Goal: Task Accomplishment & Management: Use online tool/utility

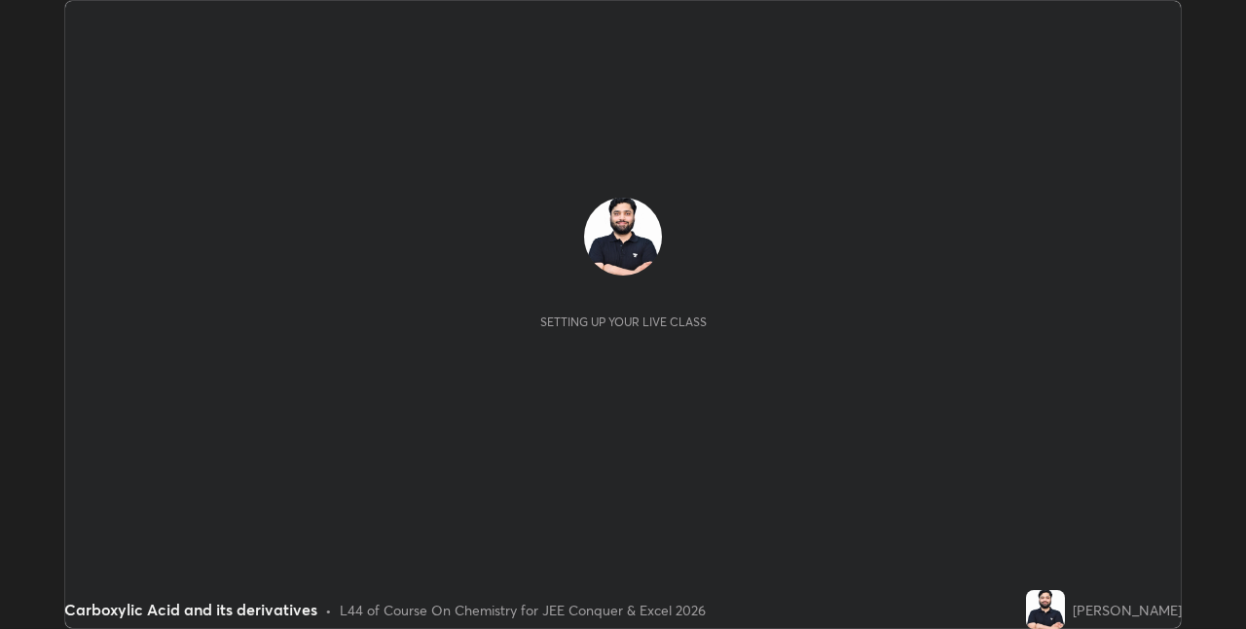
scroll to position [629, 1246]
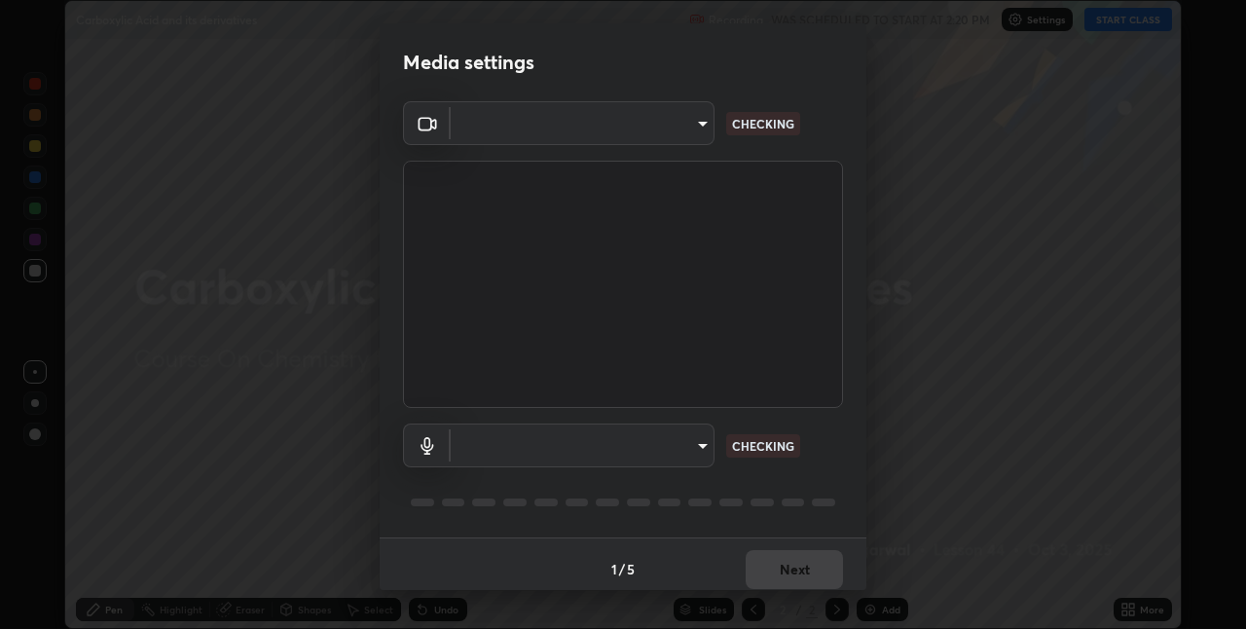
type input "60fceefa1ff133a458e9dacb52b3a7761017f46870fbbe5b76b29231bfb8dda7"
click at [701, 127] on body "Erase all Carboxylic Acid and its derivatives Recording WAS SCHEDULED TO START …" at bounding box center [623, 314] width 1246 height 629
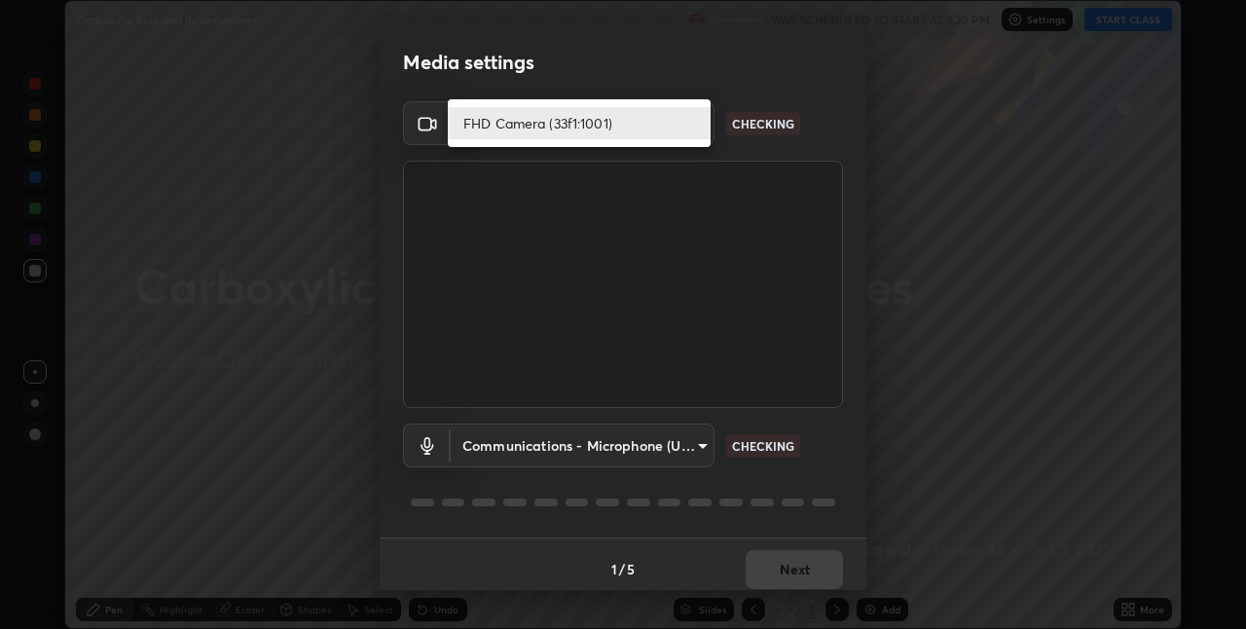
click at [669, 447] on div at bounding box center [623, 314] width 1246 height 629
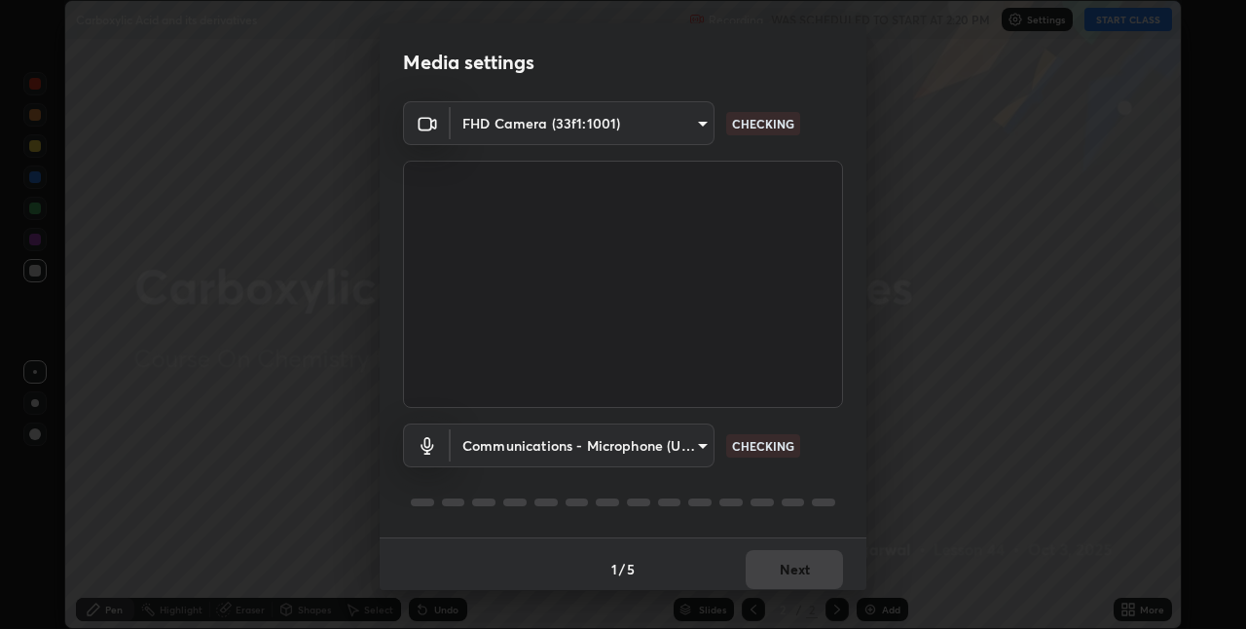
click at [699, 445] on body "Erase all Carboxylic Acid and its derivatives Recording WAS SCHEDULED TO START …" at bounding box center [623, 314] width 1246 height 629
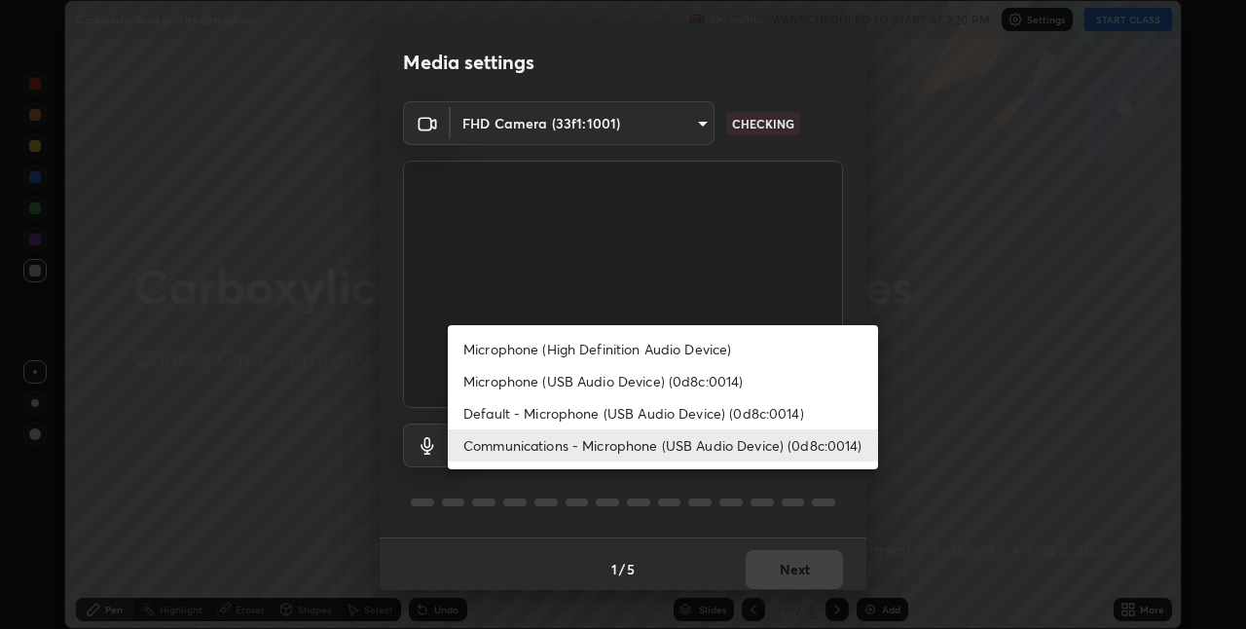
click at [644, 354] on li "Microphone (High Definition Audio Device)" at bounding box center [663, 349] width 430 height 32
type input "7879f95f04b817efe2416419bdfa336528df740dde017b4a102d7939b658dd51"
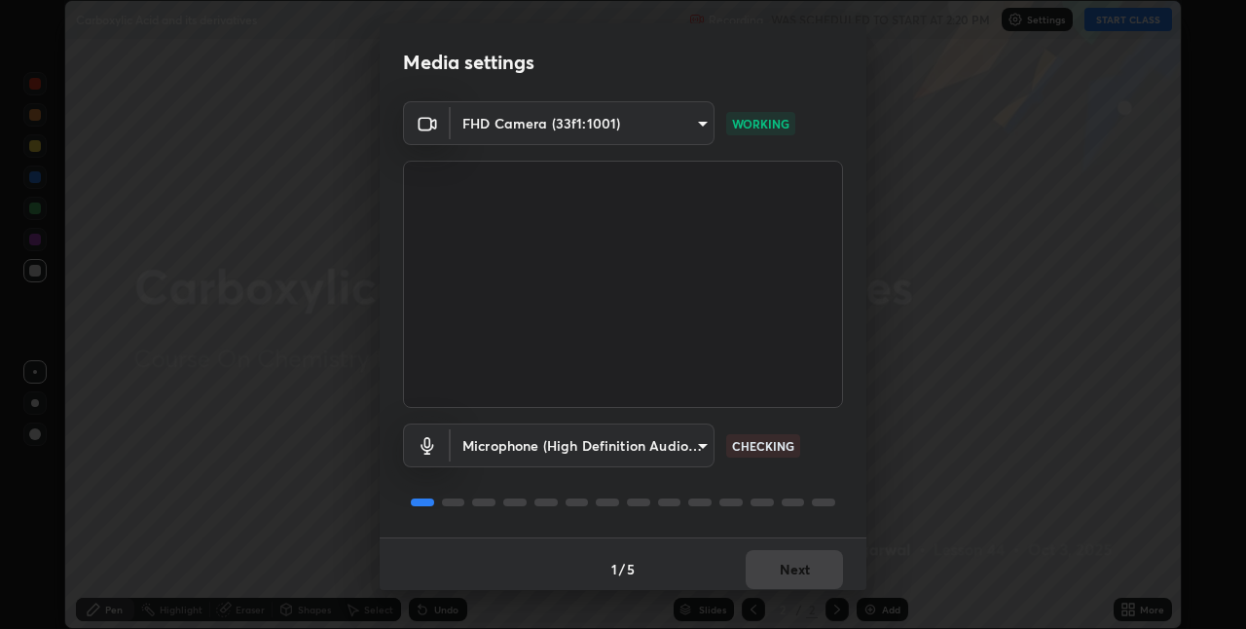
scroll to position [10, 0]
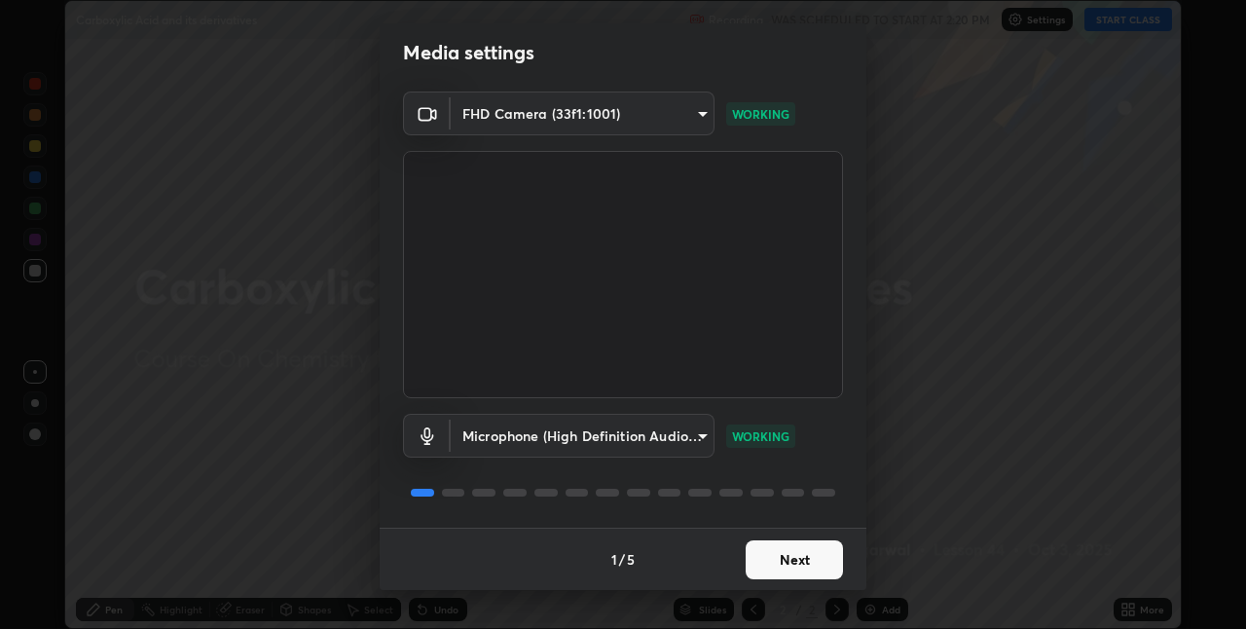
click at [801, 556] on button "Next" at bounding box center [794, 559] width 97 height 39
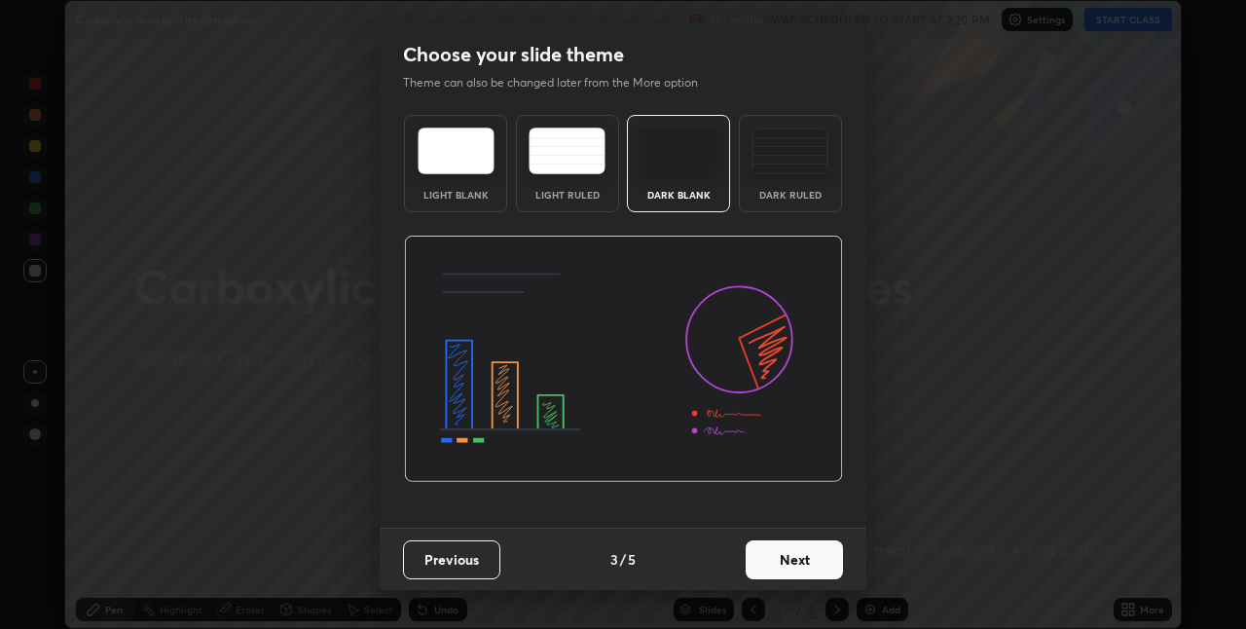
click at [802, 565] on button "Next" at bounding box center [794, 559] width 97 height 39
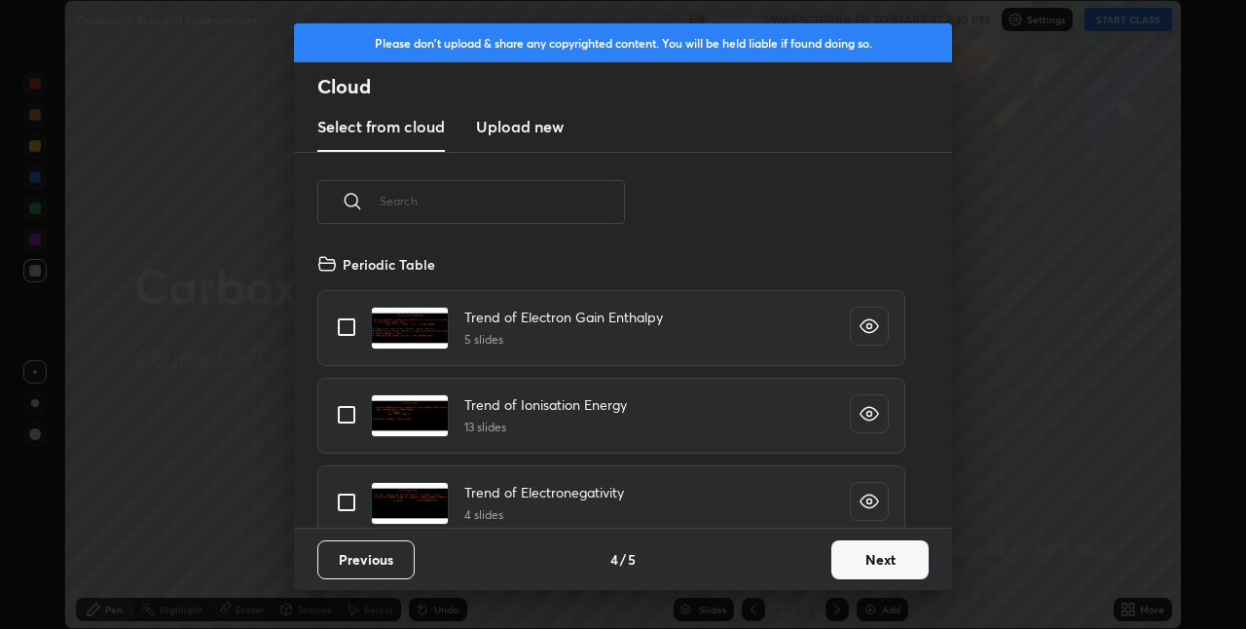
click at [872, 562] on button "Next" at bounding box center [880, 559] width 97 height 39
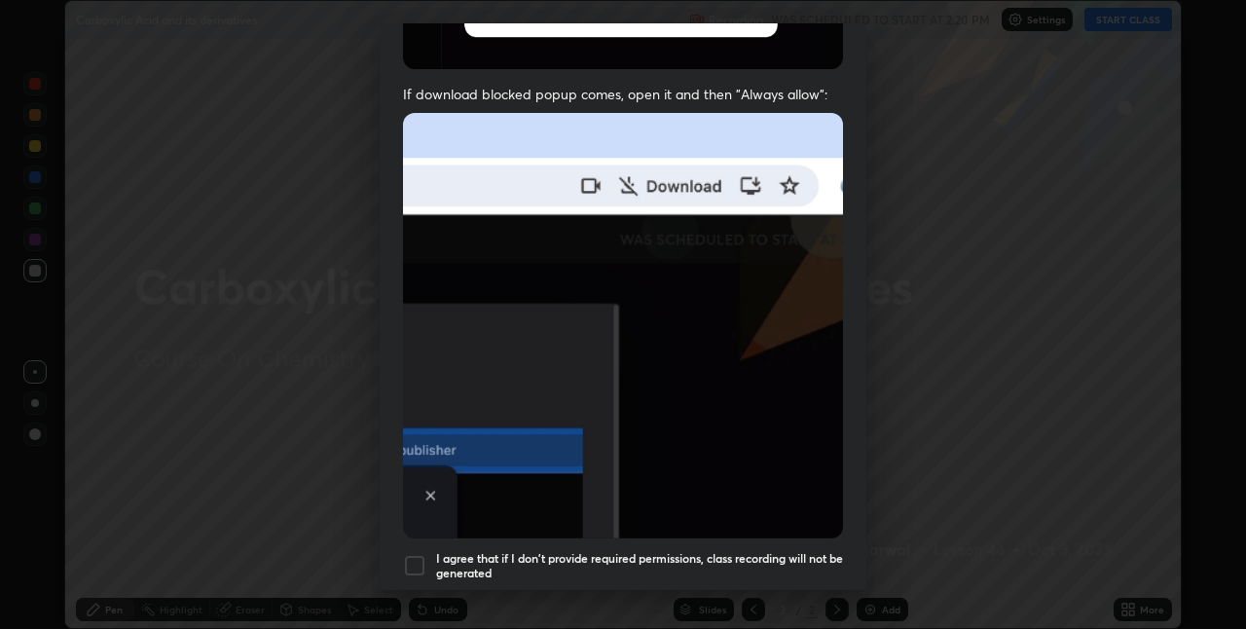
scroll to position [407, 0]
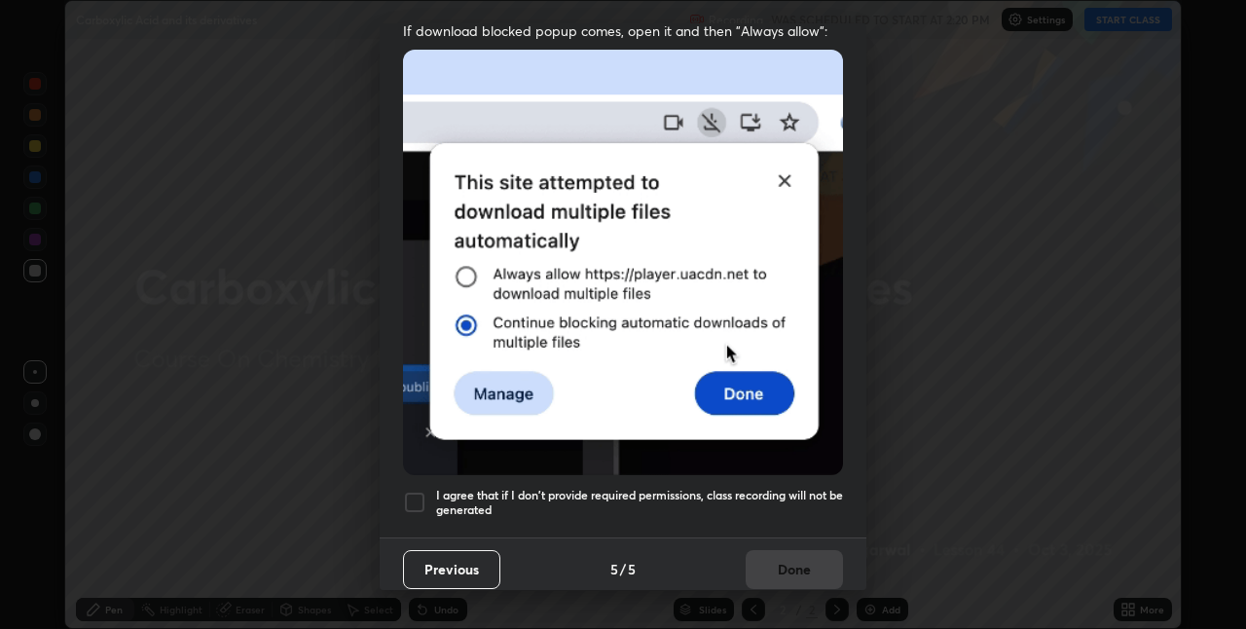
click at [754, 488] on h5 "I agree that if I don't provide required permissions, class recording will not …" at bounding box center [639, 503] width 407 height 30
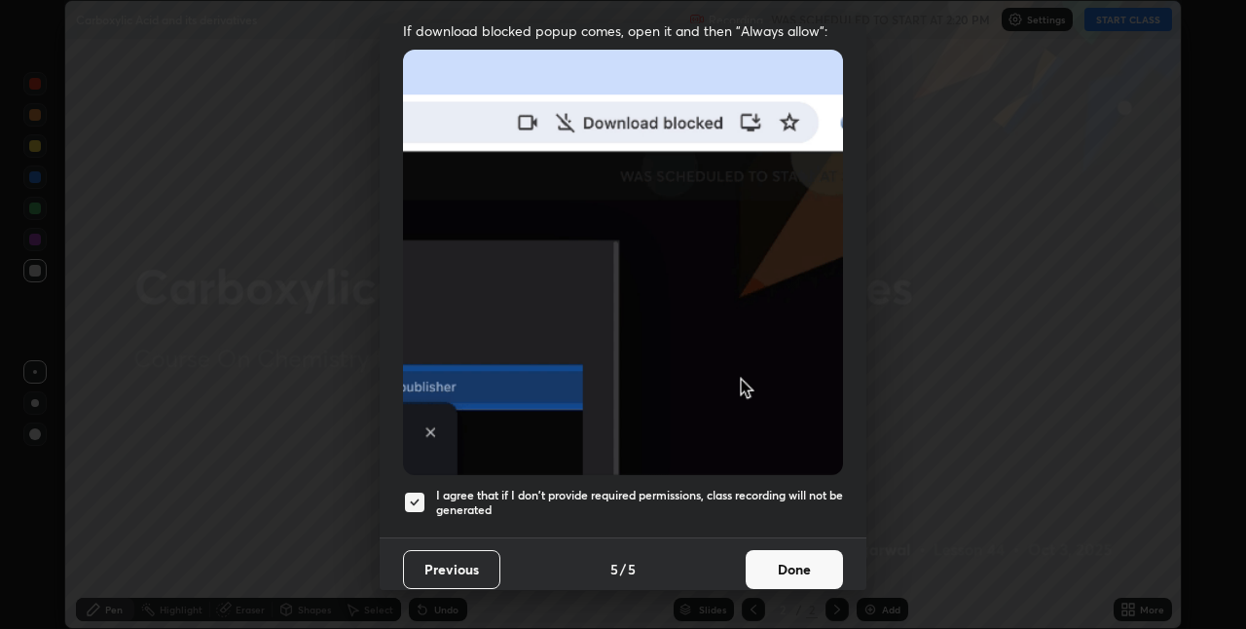
click at [787, 560] on button "Done" at bounding box center [794, 569] width 97 height 39
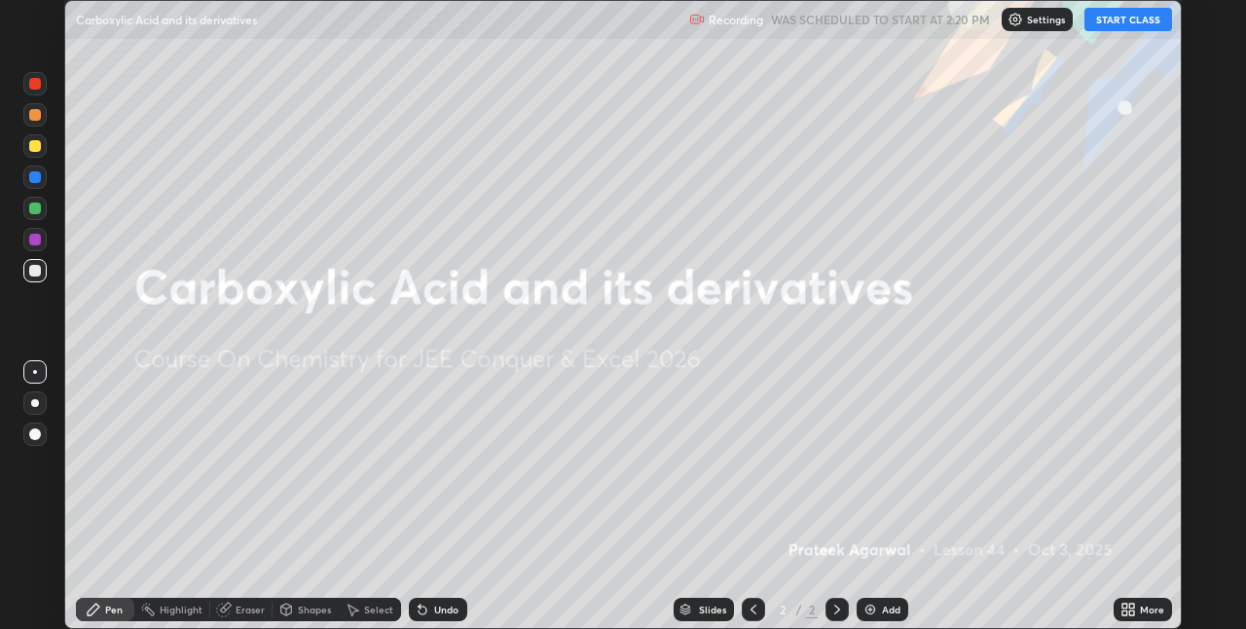
click at [1113, 23] on button "START CLASS" at bounding box center [1129, 19] width 88 height 23
click at [1151, 610] on div "More" at bounding box center [1152, 610] width 24 height 10
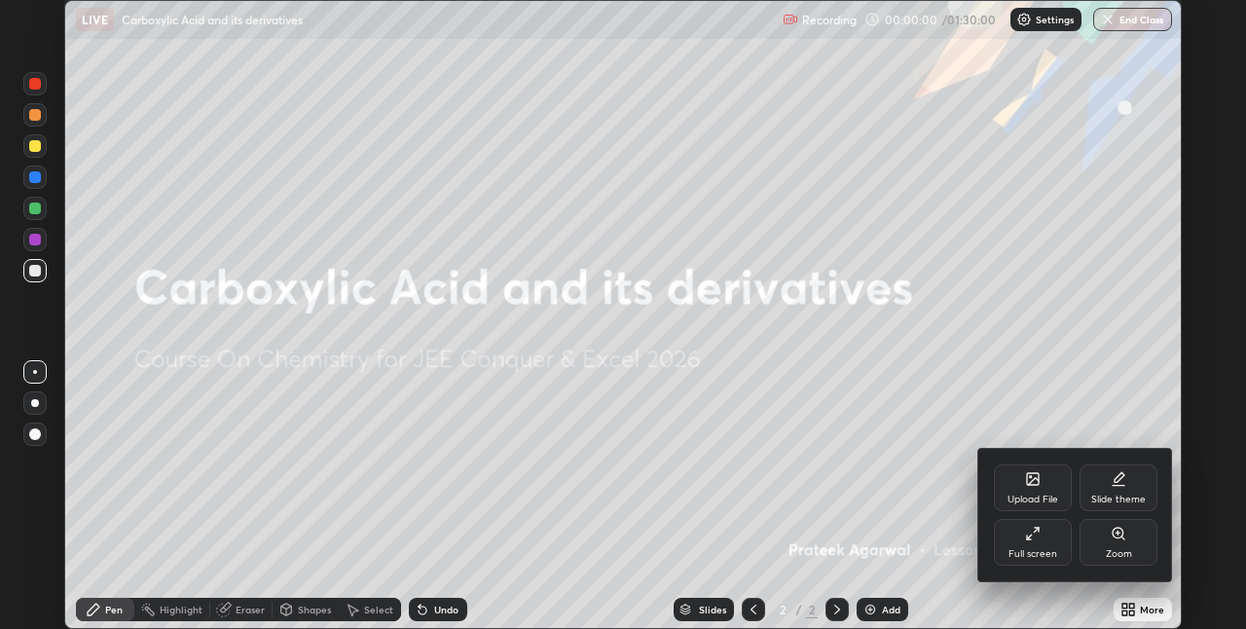
click at [1033, 481] on icon at bounding box center [1033, 481] width 11 height 7
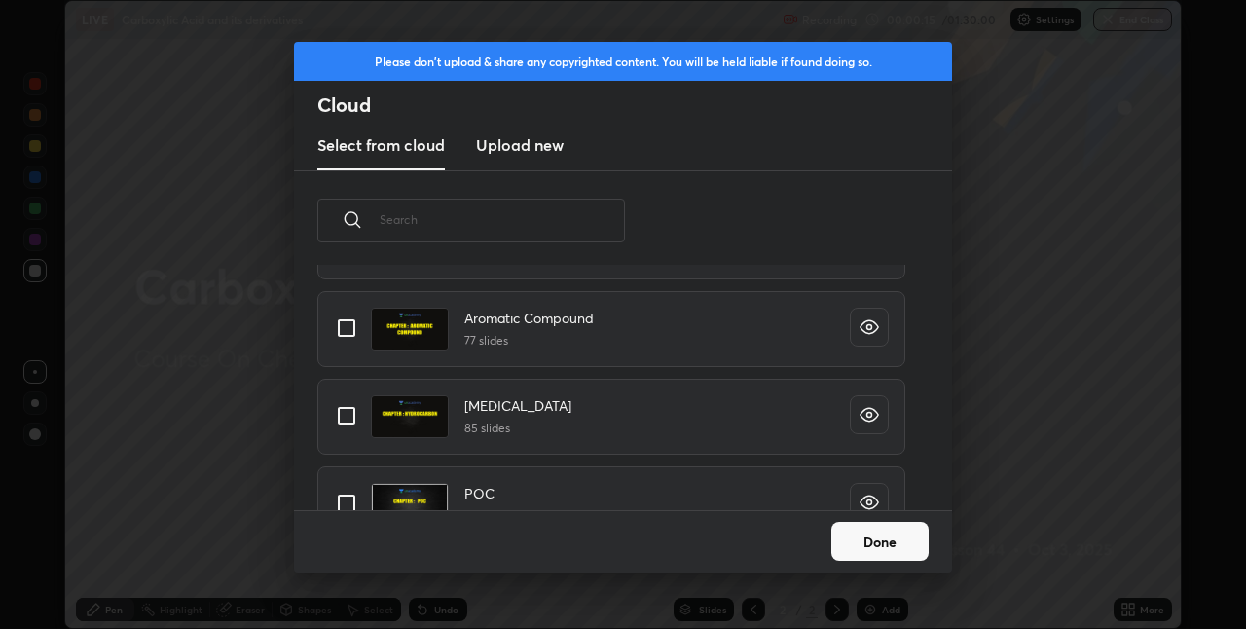
scroll to position [0, 0]
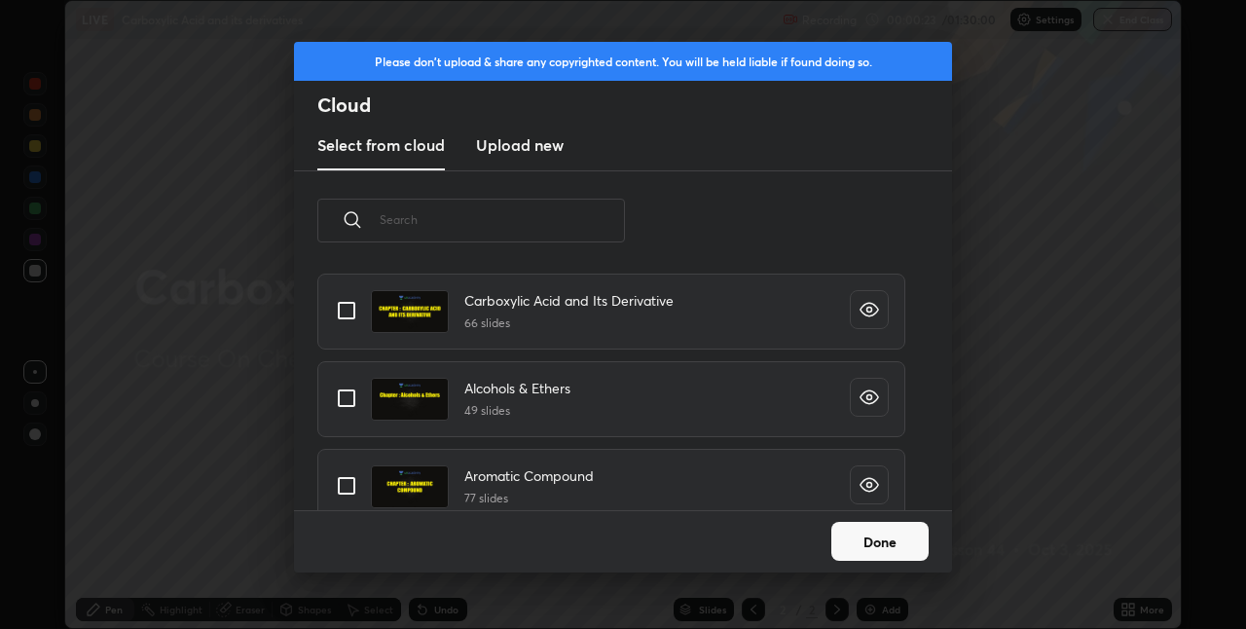
click at [355, 315] on input "grid" at bounding box center [346, 310] width 41 height 41
checkbox input "true"
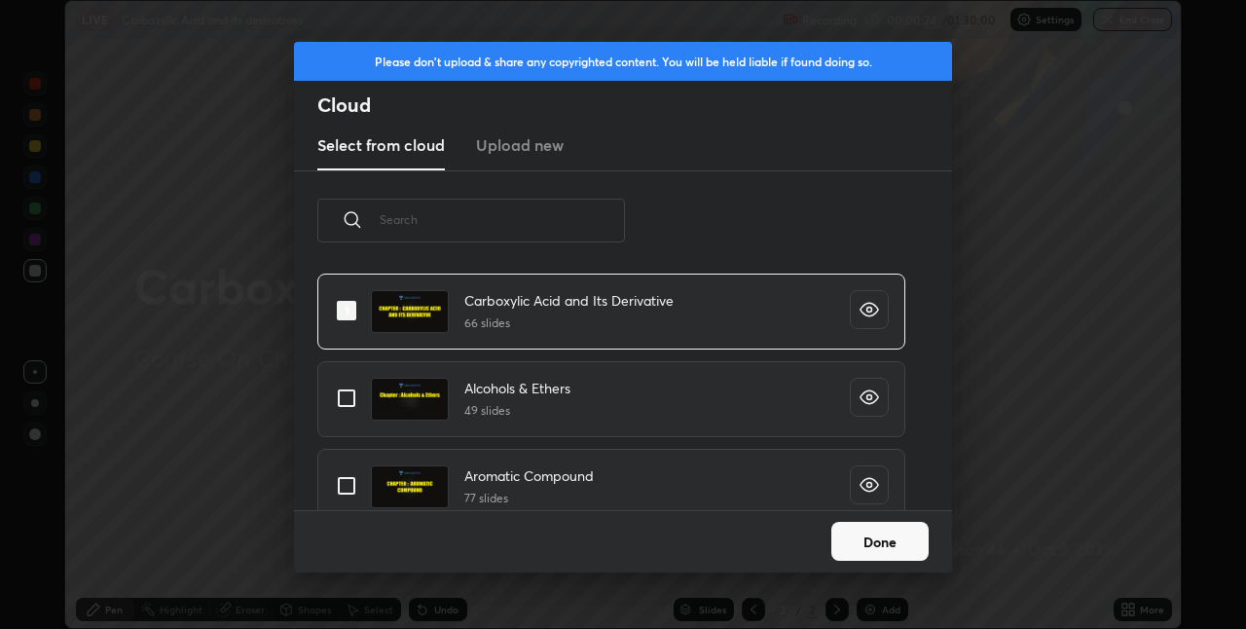
click at [867, 544] on button "Done" at bounding box center [880, 541] width 97 height 39
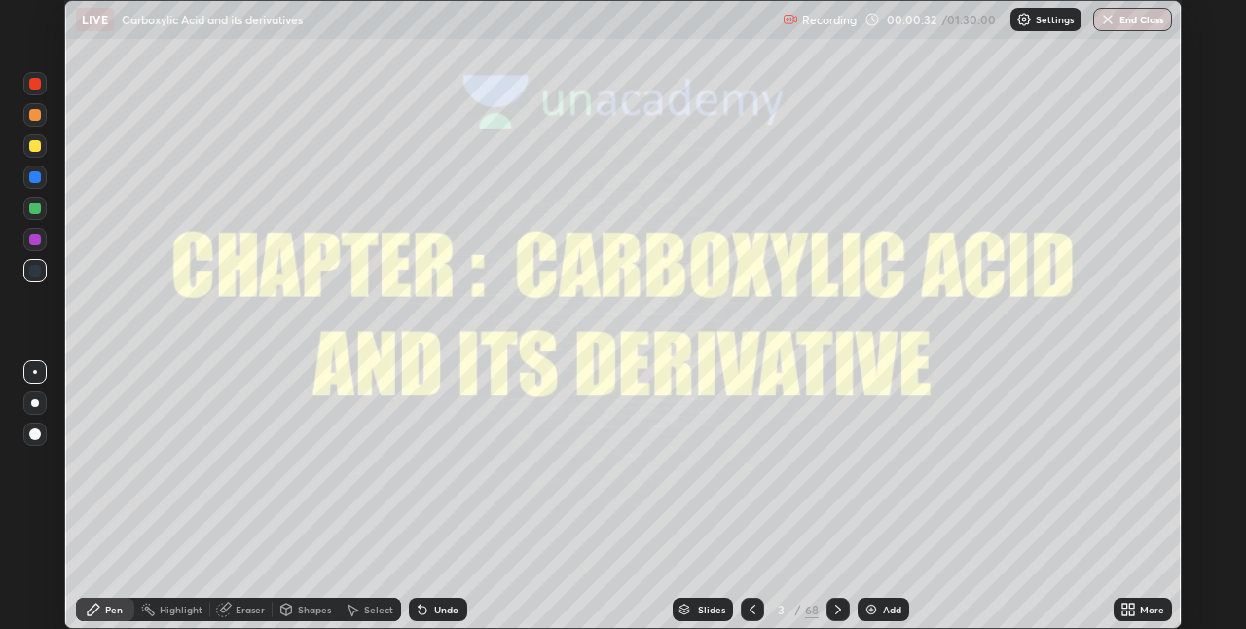
click at [836, 610] on icon at bounding box center [839, 610] width 16 height 16
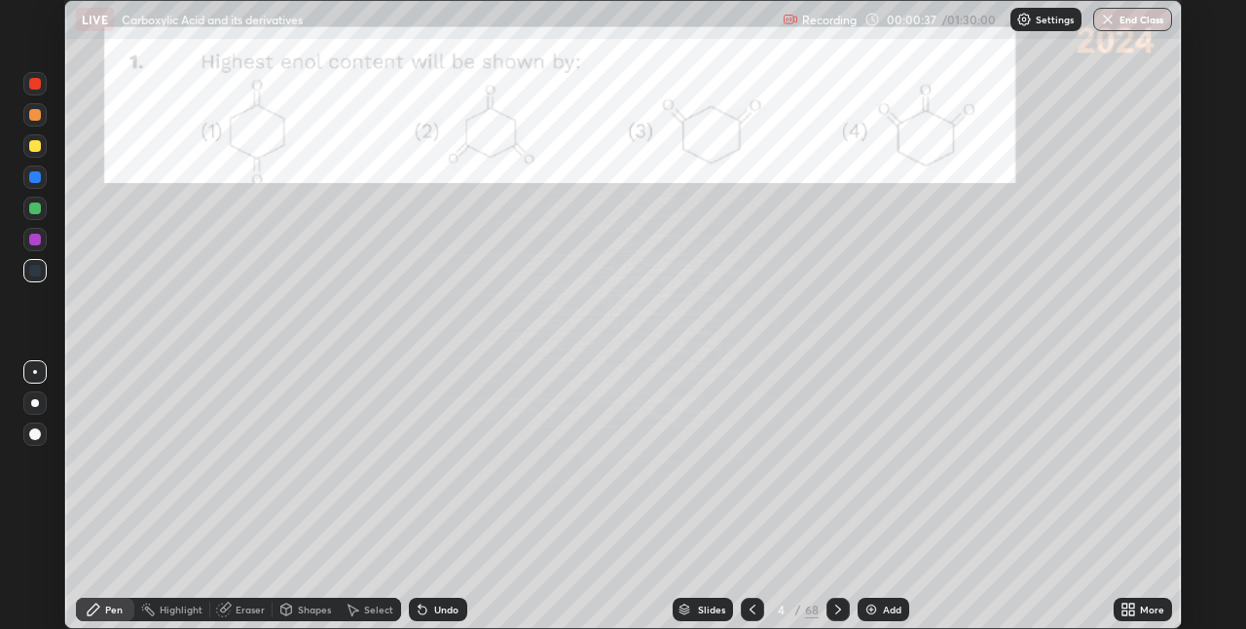
click at [1143, 601] on div "More" at bounding box center [1143, 609] width 58 height 23
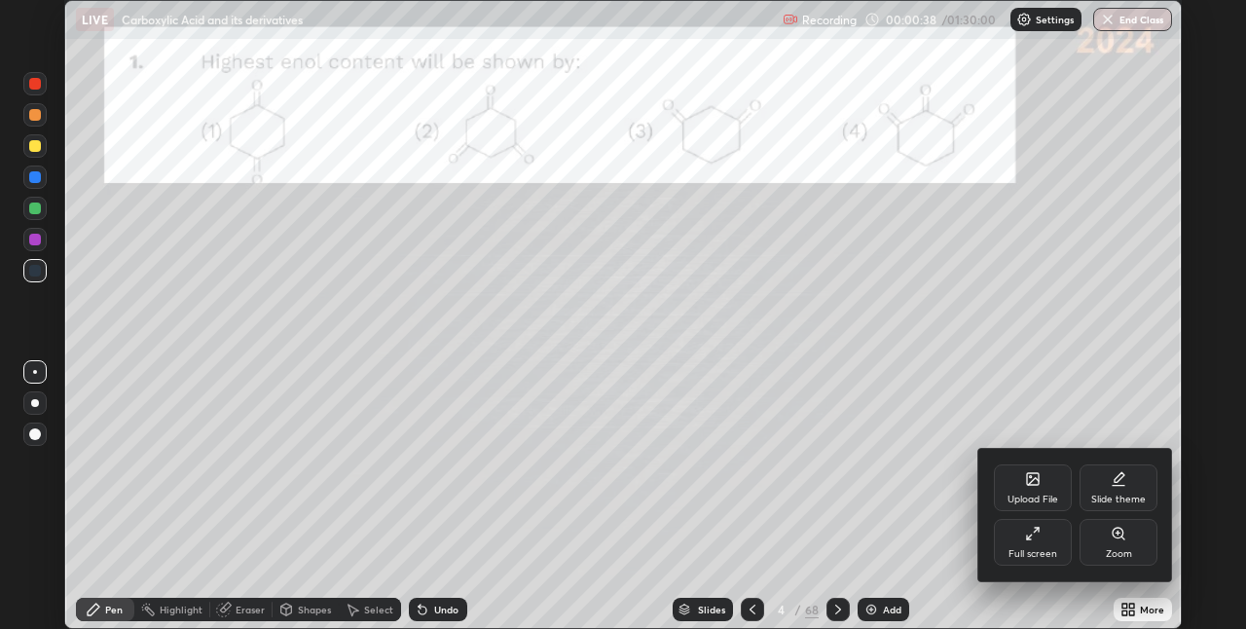
click at [1055, 536] on div "Full screen" at bounding box center [1033, 542] width 78 height 47
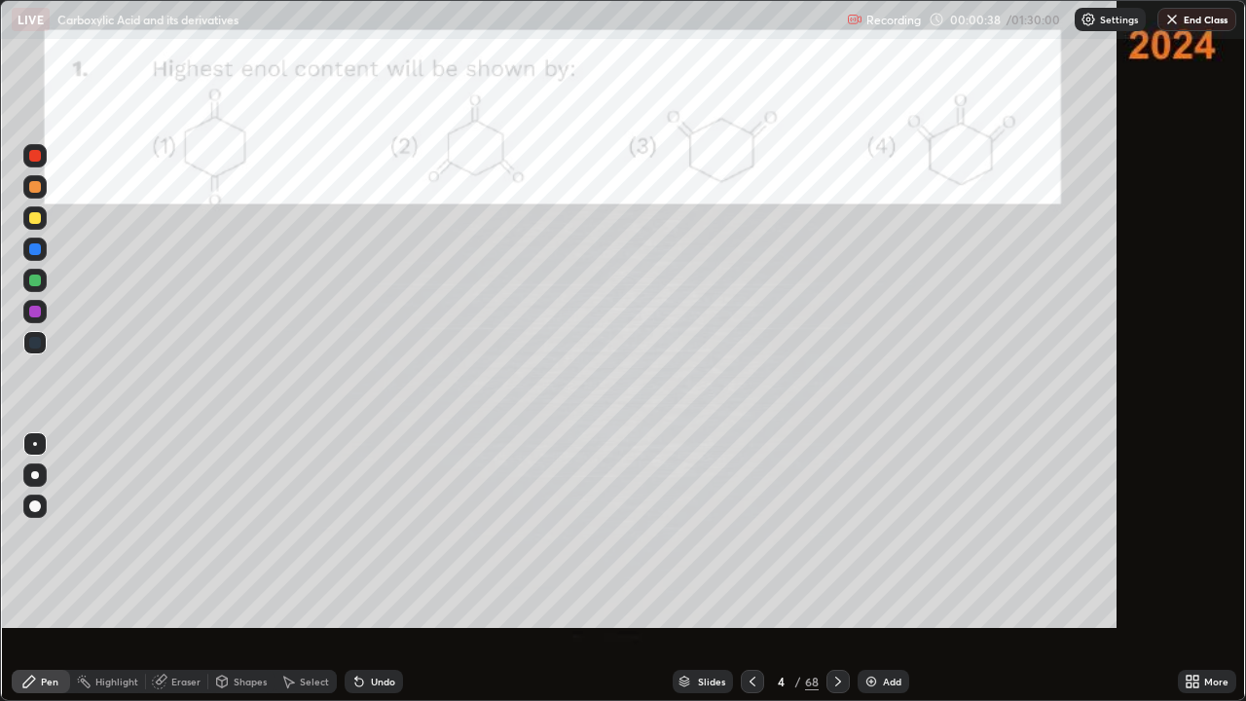
scroll to position [96672, 96127]
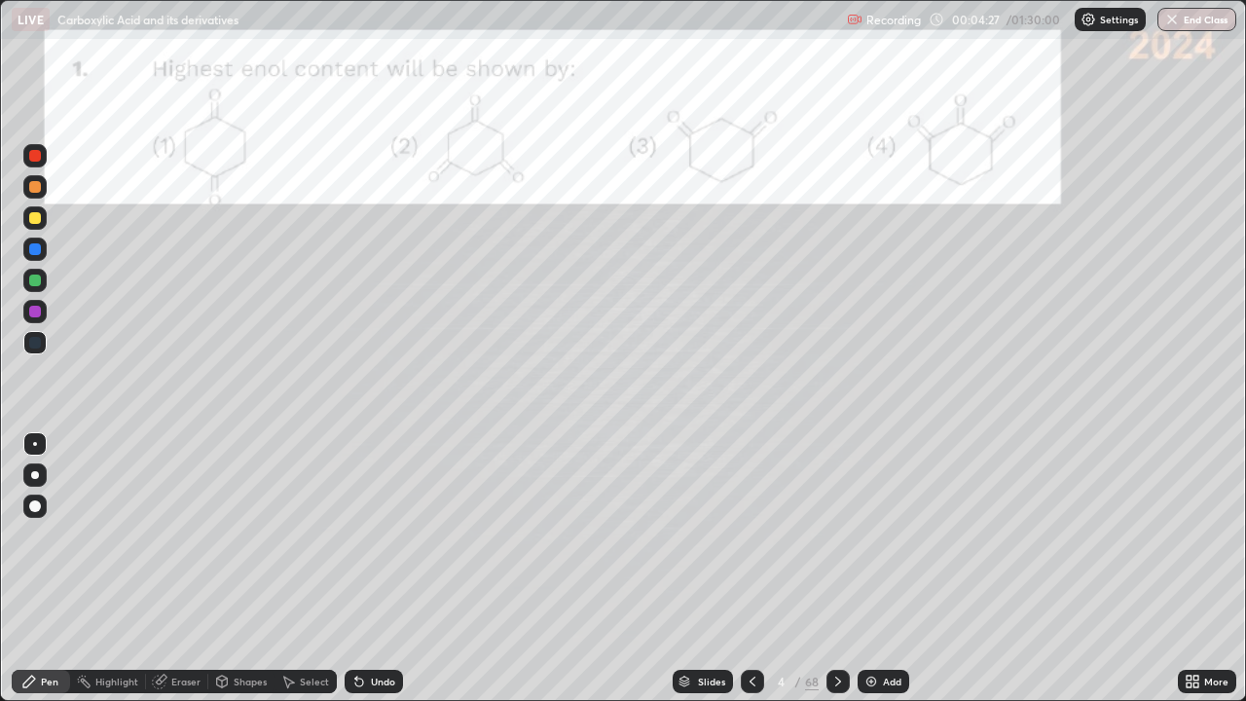
click at [43, 156] on div at bounding box center [34, 155] width 23 height 23
click at [840, 628] on icon at bounding box center [839, 682] width 16 height 16
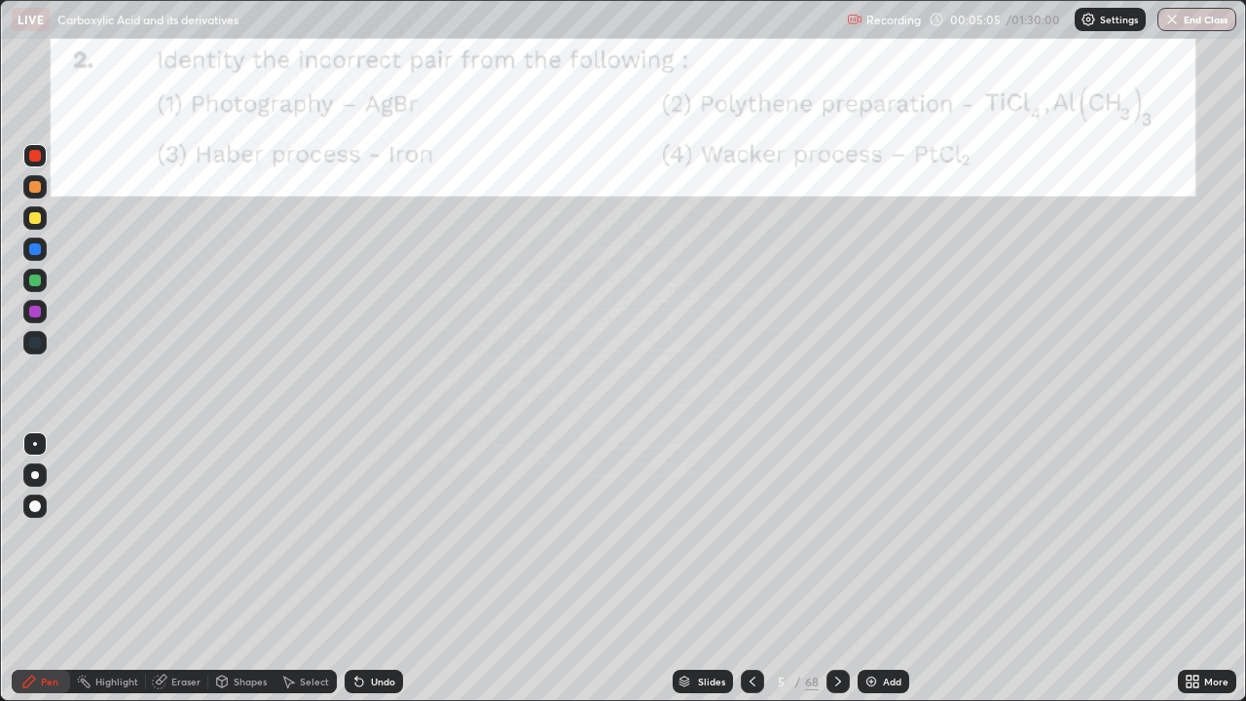
click at [1205, 628] on div "More" at bounding box center [1207, 681] width 58 height 23
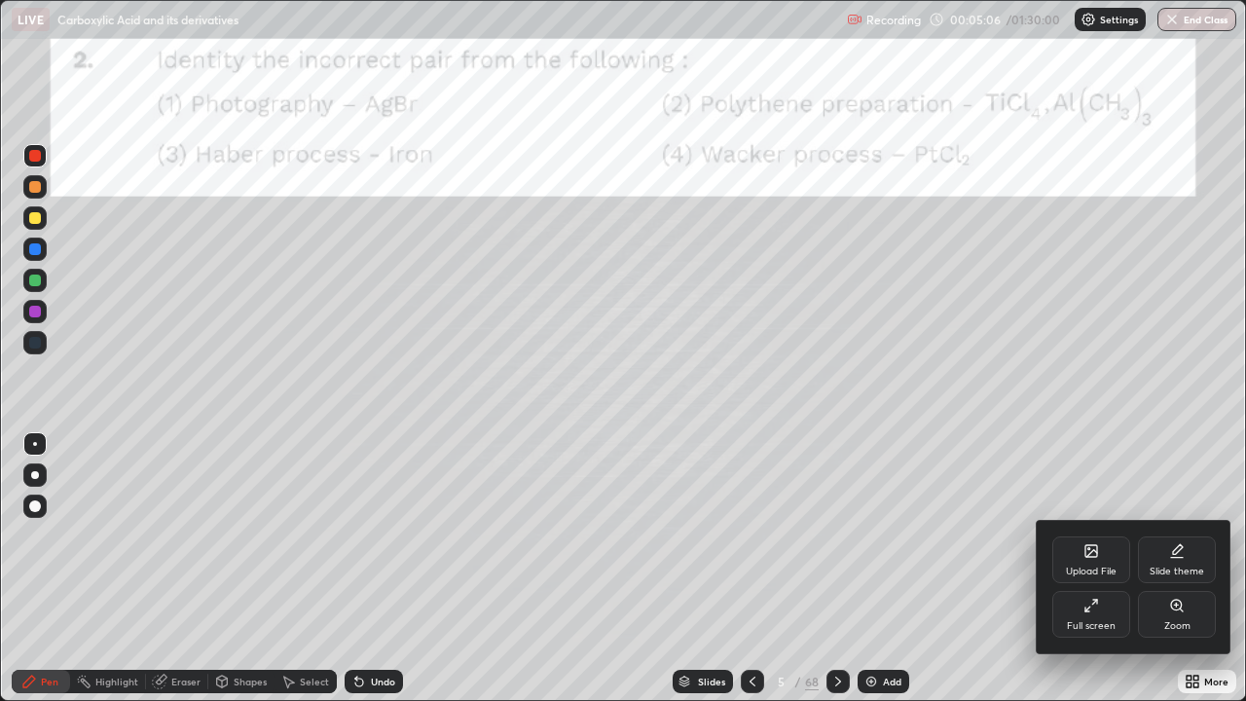
click at [1096, 562] on div "Upload File" at bounding box center [1092, 560] width 78 height 47
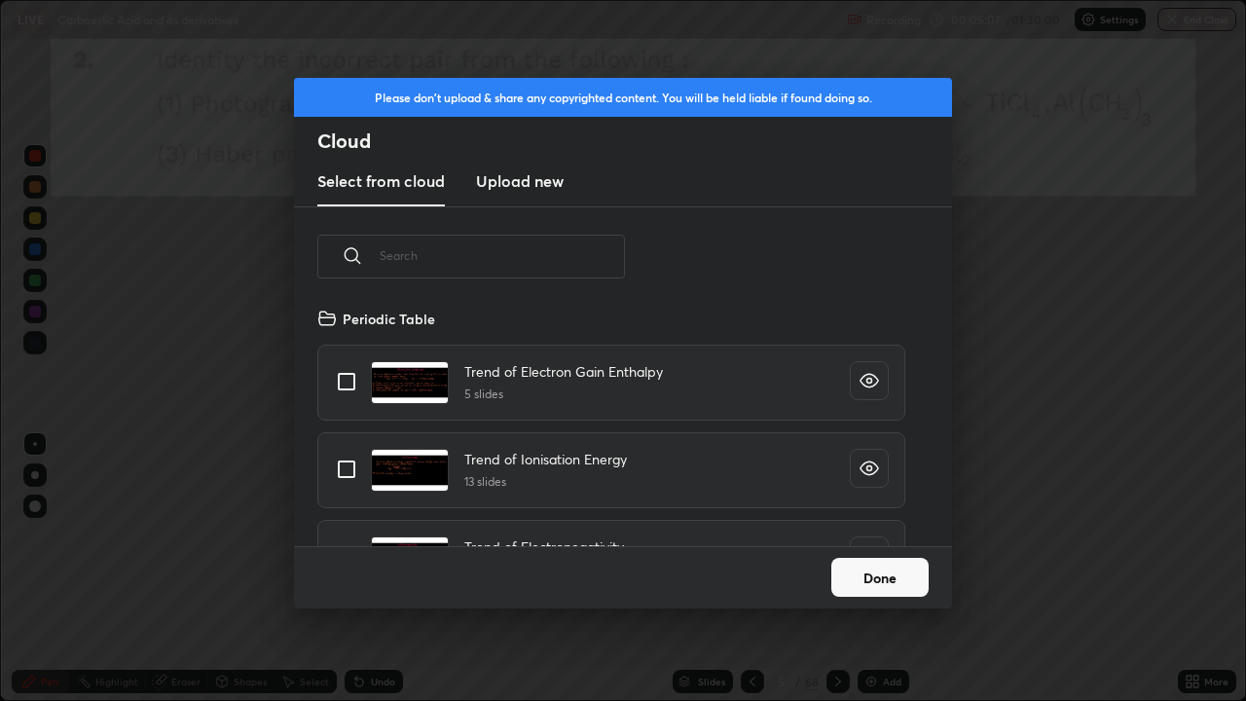
scroll to position [240, 625]
click at [915, 581] on button "Done" at bounding box center [880, 577] width 97 height 39
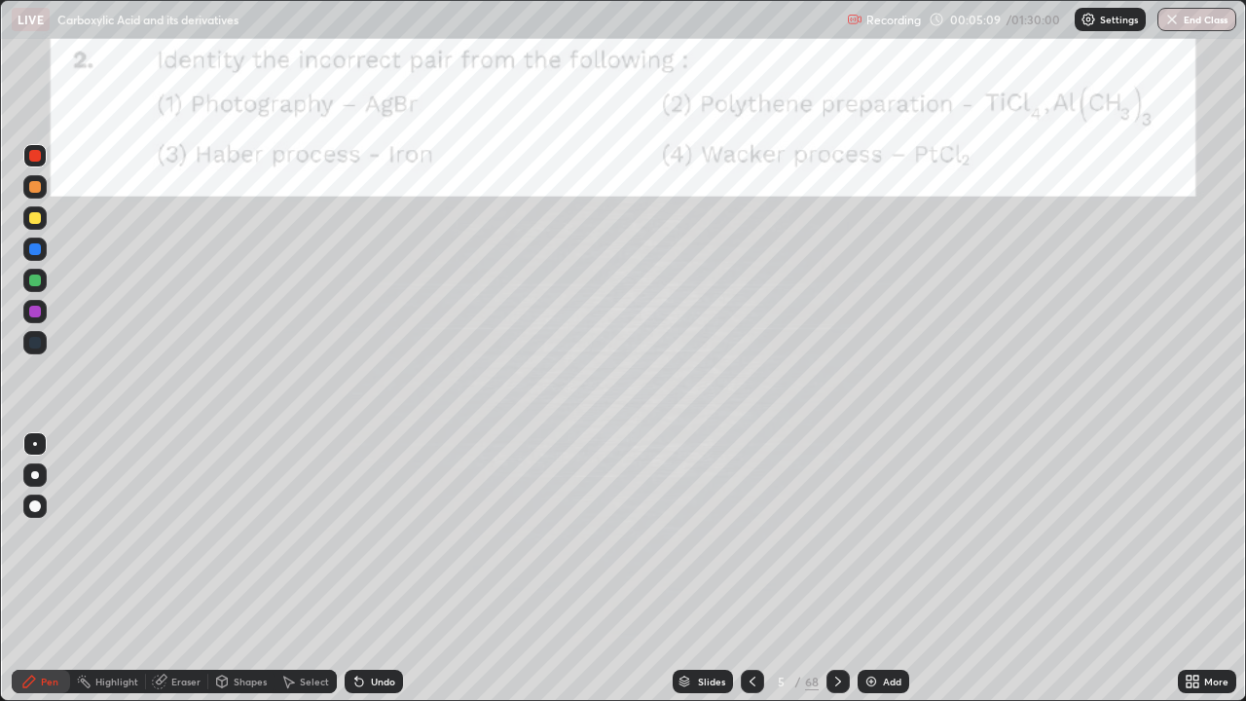
click at [718, 628] on div "Slides" at bounding box center [711, 682] width 27 height 10
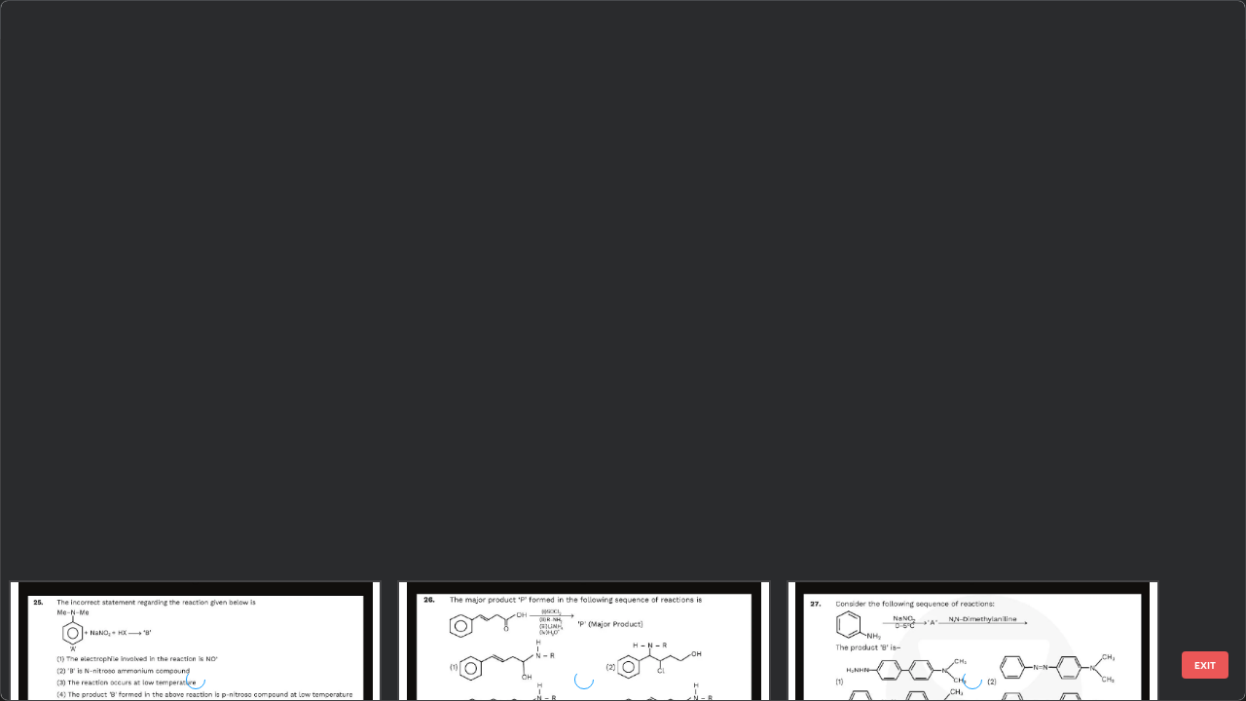
scroll to position [4331, 0]
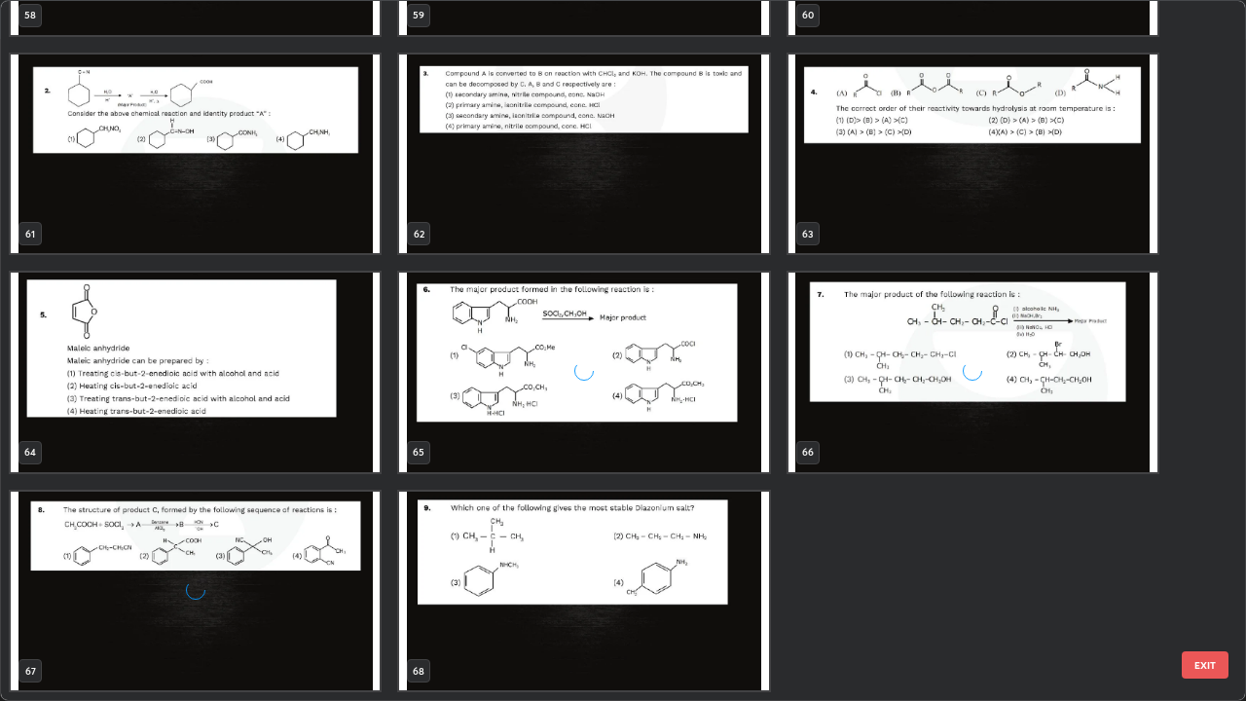
click at [741, 540] on img "grid" at bounding box center [583, 592] width 369 height 200
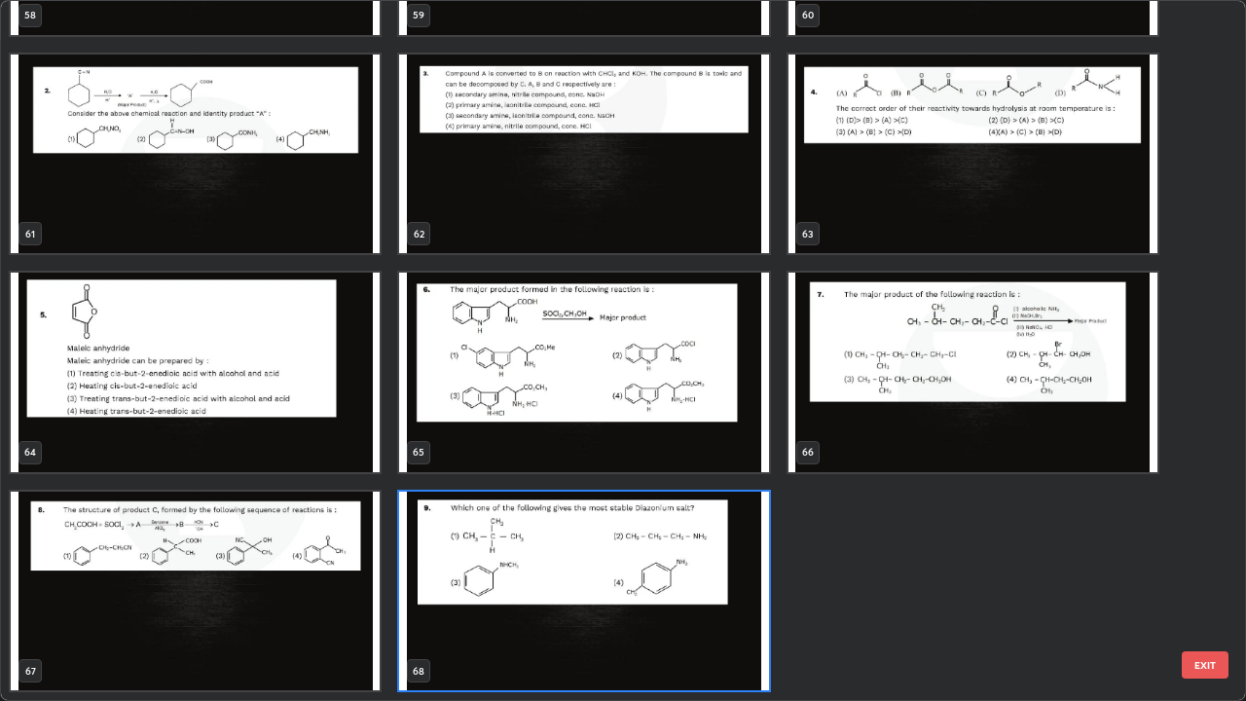
click at [735, 598] on img "grid" at bounding box center [583, 592] width 369 height 200
click at [735, 588] on img "grid" at bounding box center [583, 592] width 369 height 200
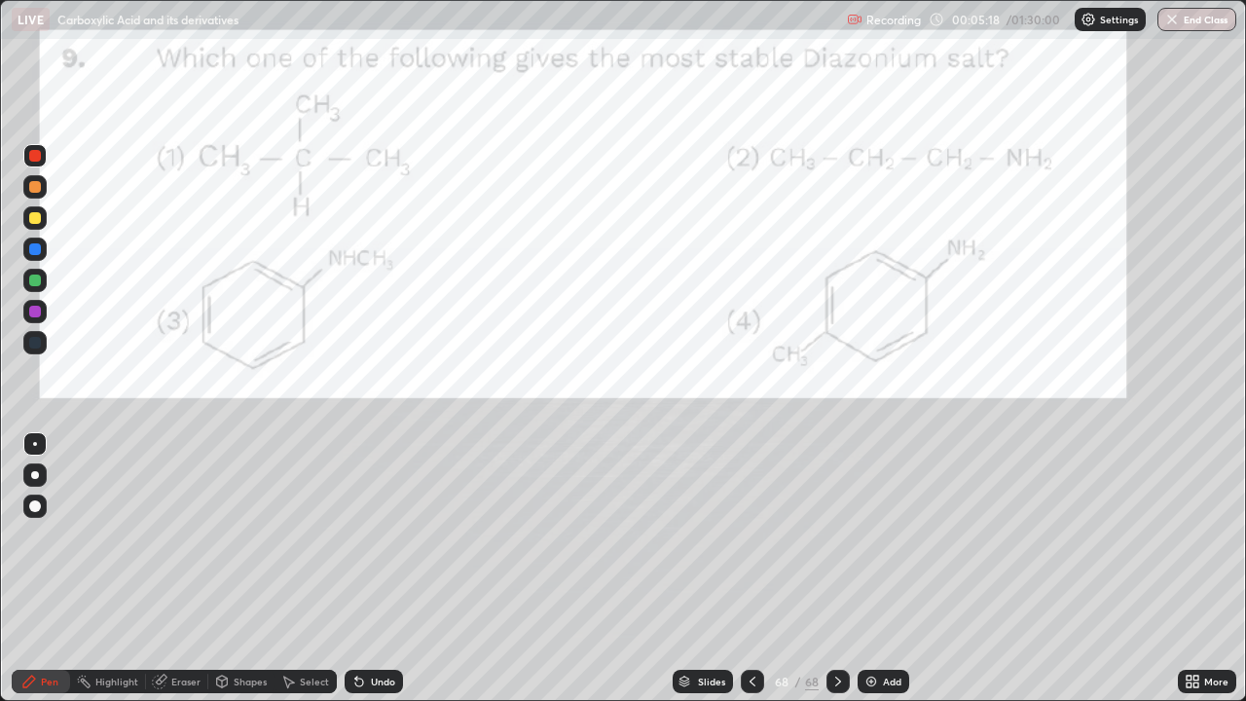
click at [844, 628] on div at bounding box center [838, 681] width 23 height 23
click at [893, 628] on div "Add" at bounding box center [884, 681] width 52 height 23
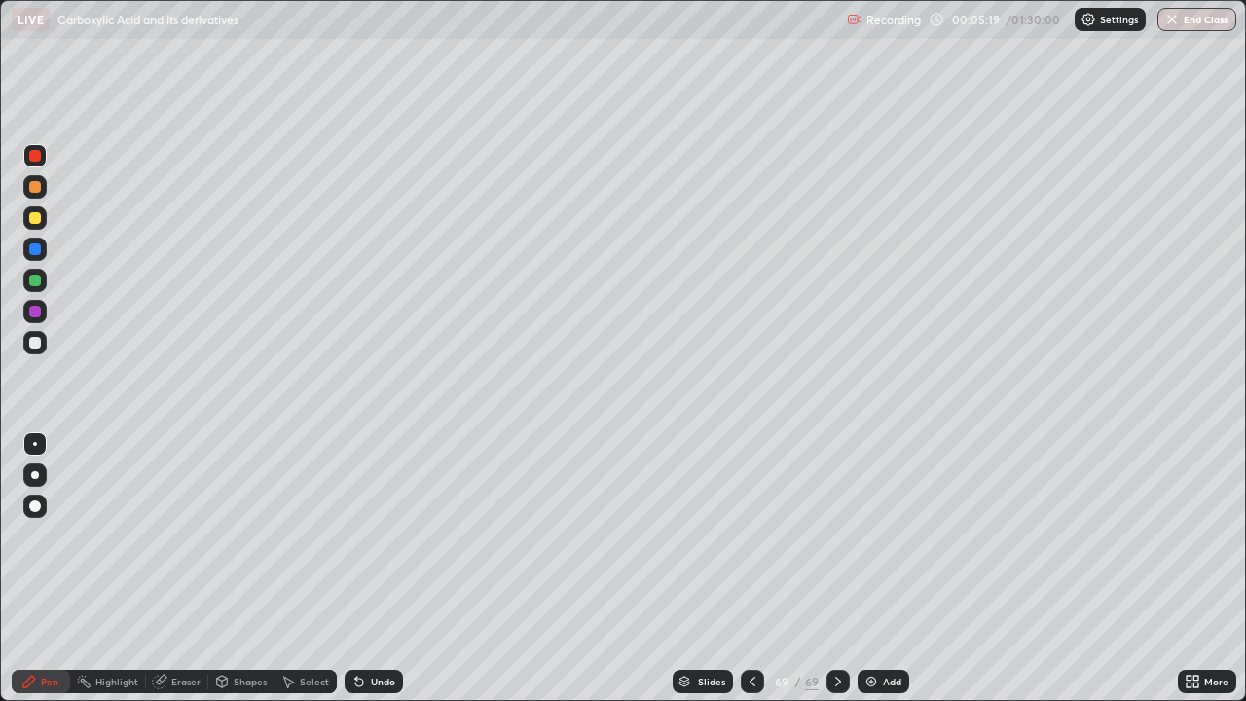
click at [1187, 628] on icon at bounding box center [1189, 678] width 5 height 5
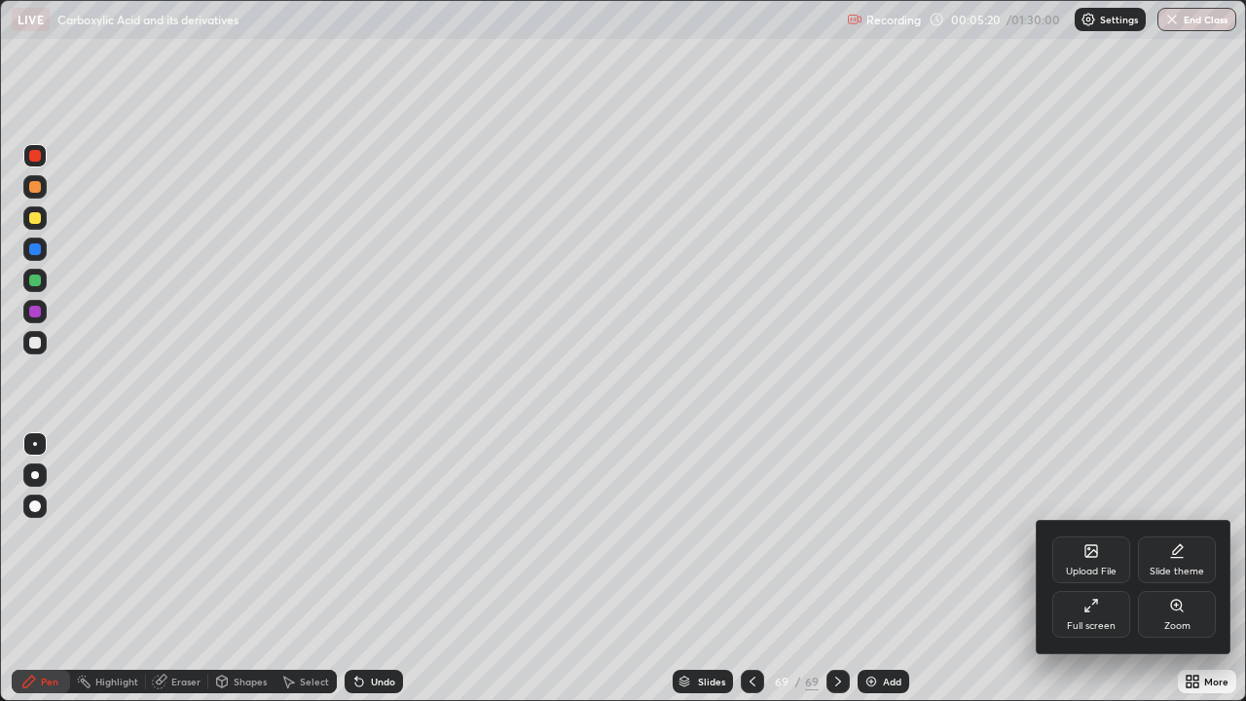
click at [1106, 567] on div "Upload File" at bounding box center [1091, 572] width 51 height 10
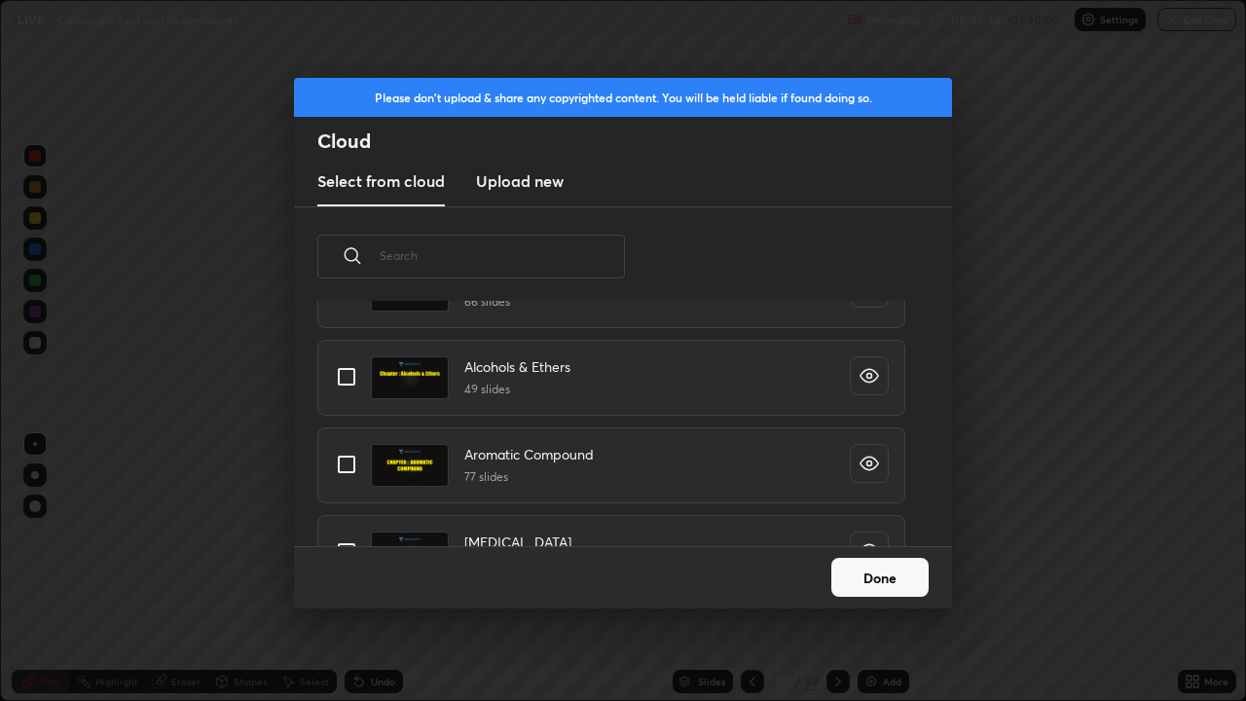
scroll to position [4608, 0]
click at [352, 380] on input "grid" at bounding box center [346, 378] width 41 height 41
checkbox input "true"
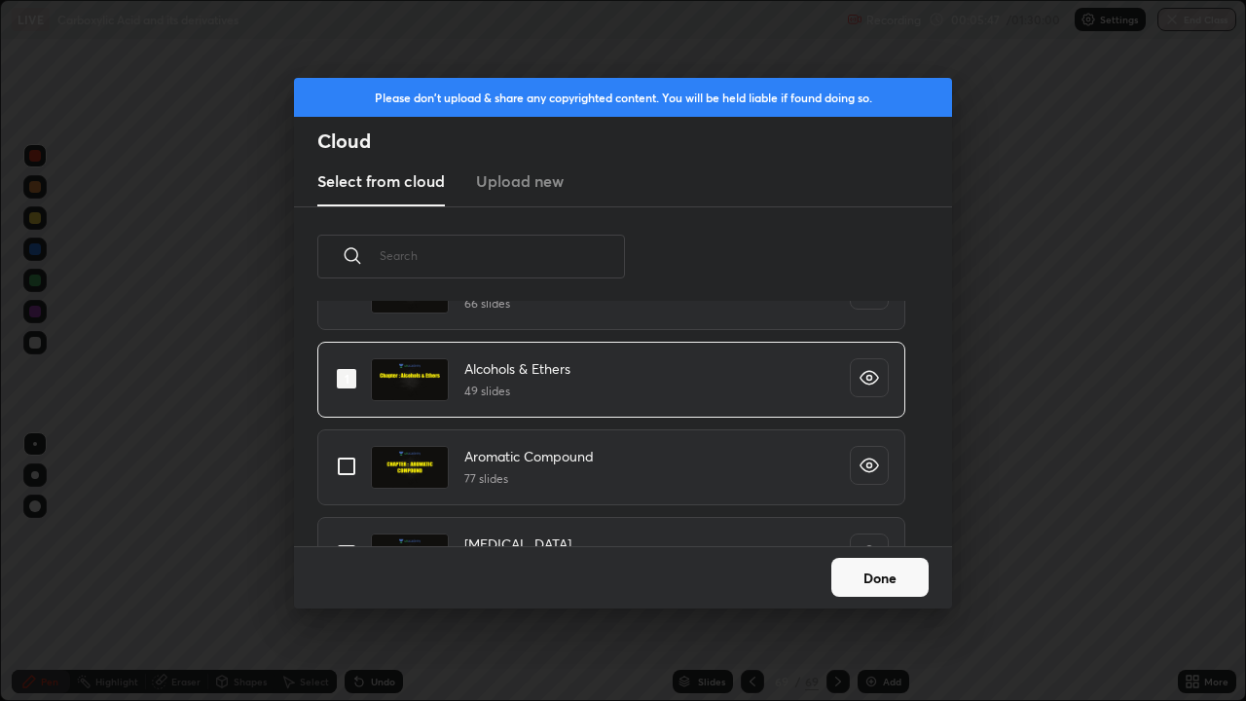
click at [854, 585] on button "Done" at bounding box center [880, 577] width 97 height 39
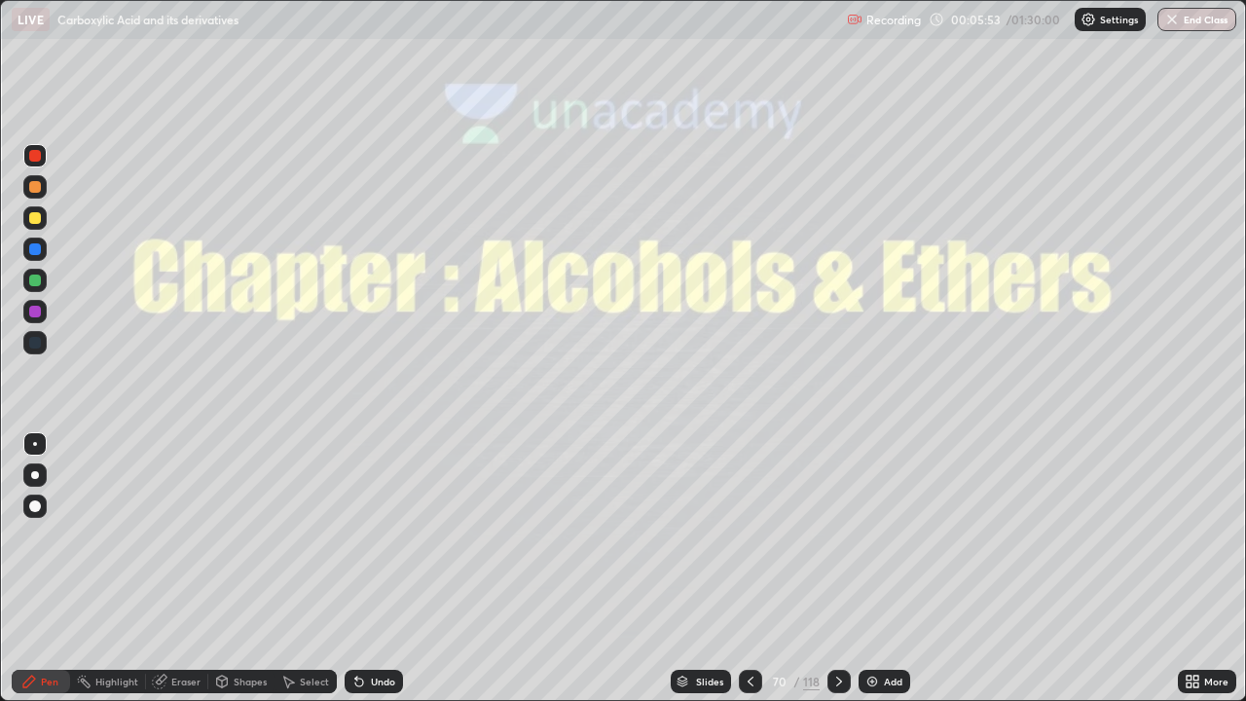
click at [837, 628] on icon at bounding box center [840, 682] width 16 height 16
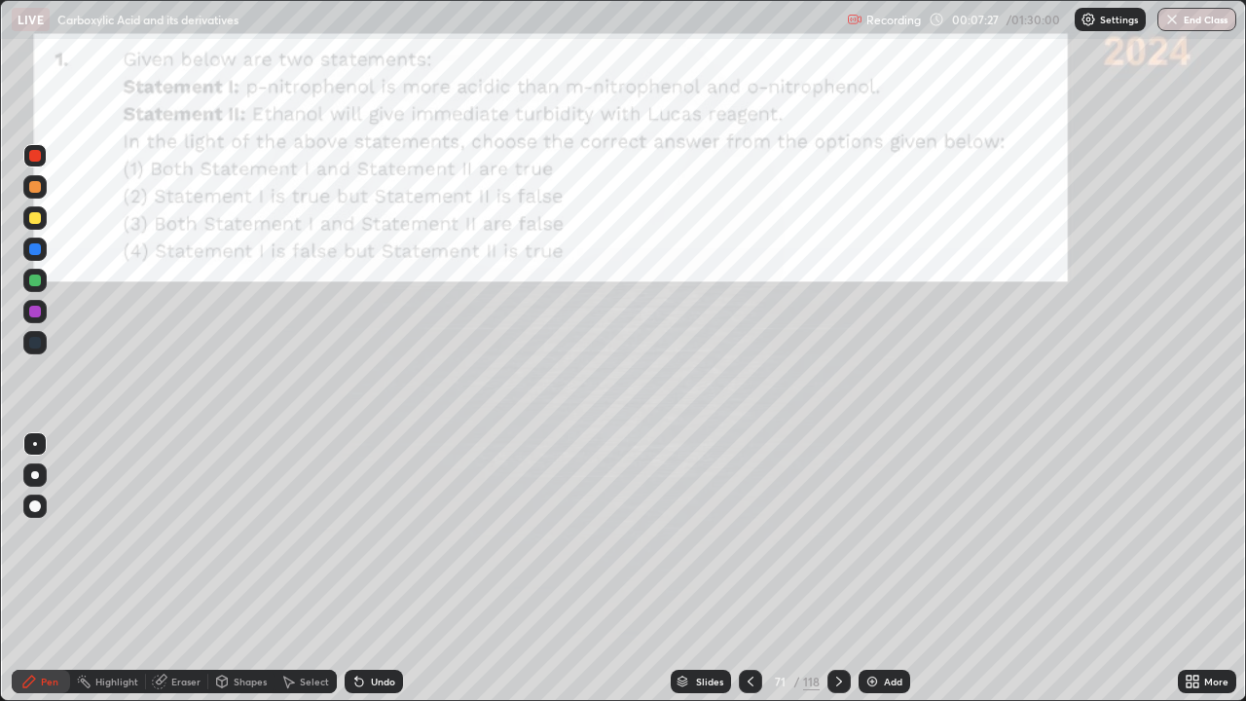
click at [845, 628] on div at bounding box center [839, 681] width 23 height 23
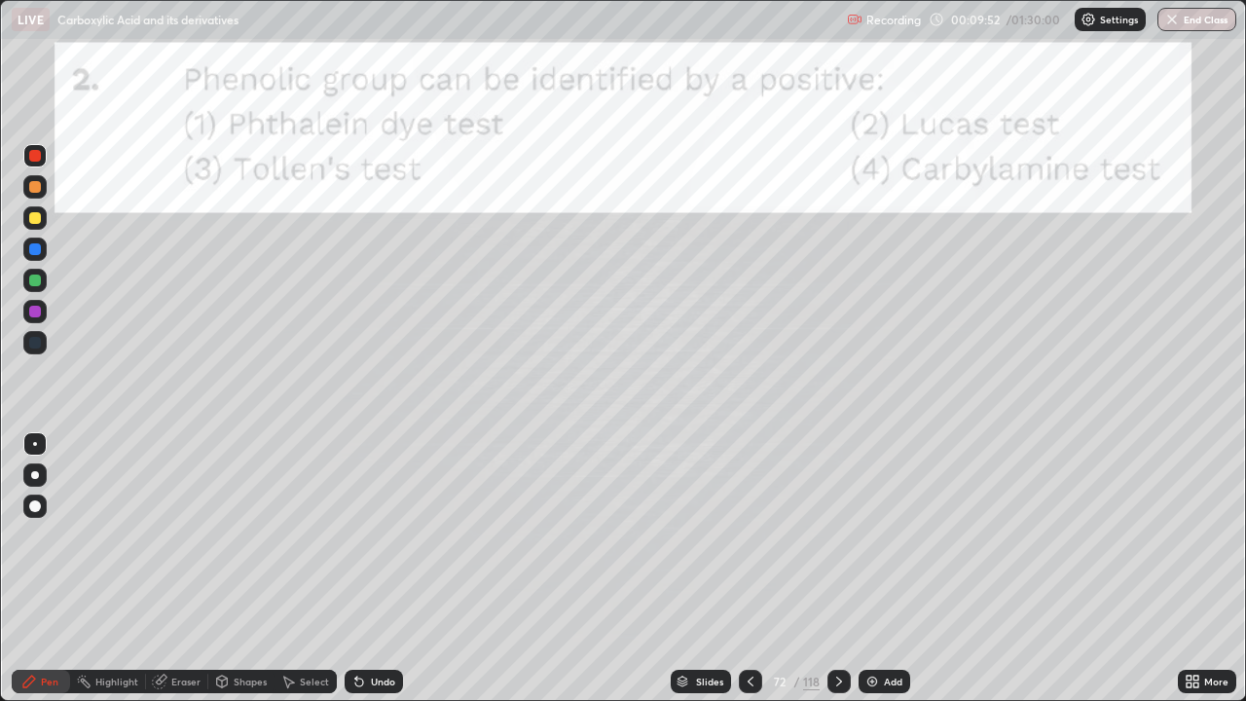
click at [838, 628] on icon at bounding box center [840, 682] width 16 height 16
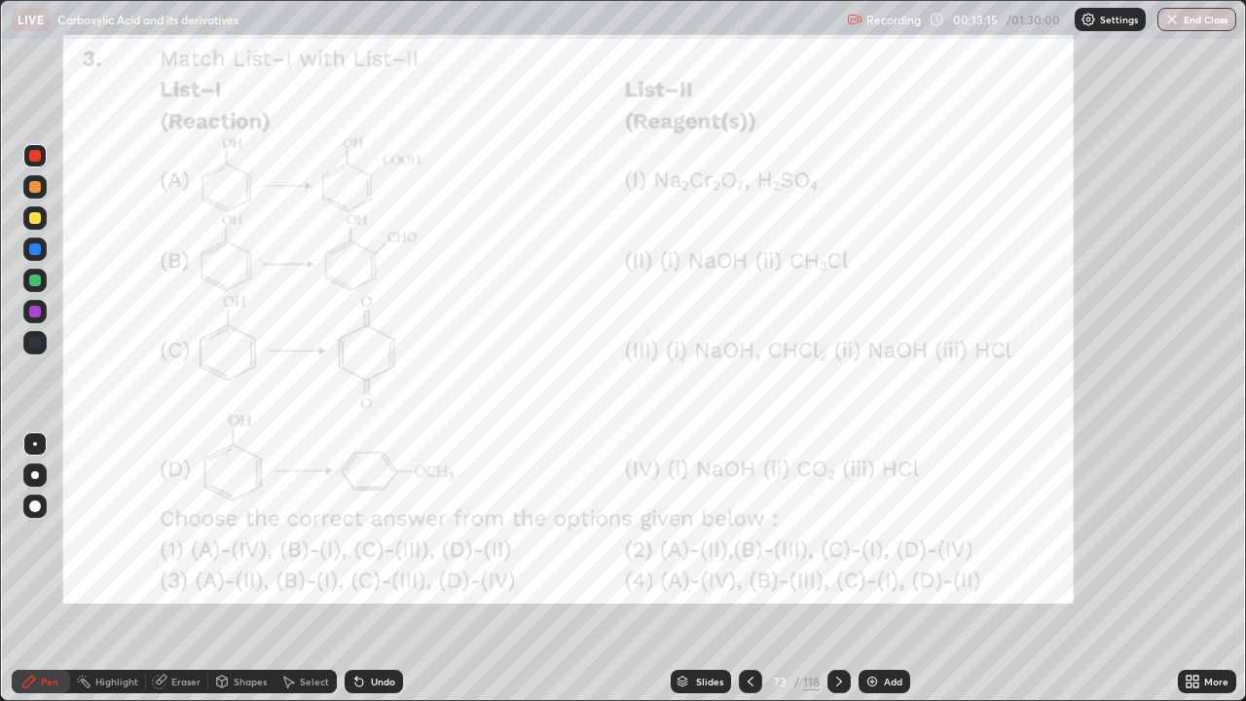
click at [835, 628] on icon at bounding box center [840, 682] width 16 height 16
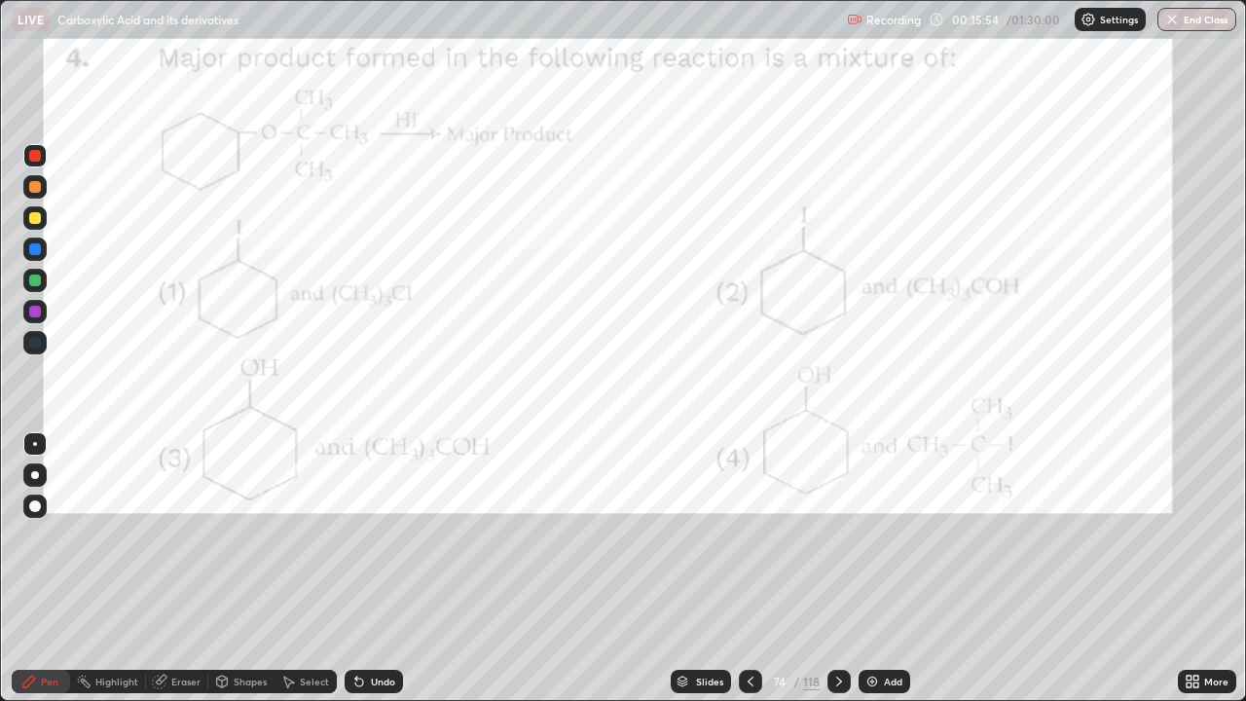
click at [845, 628] on div at bounding box center [839, 681] width 23 height 23
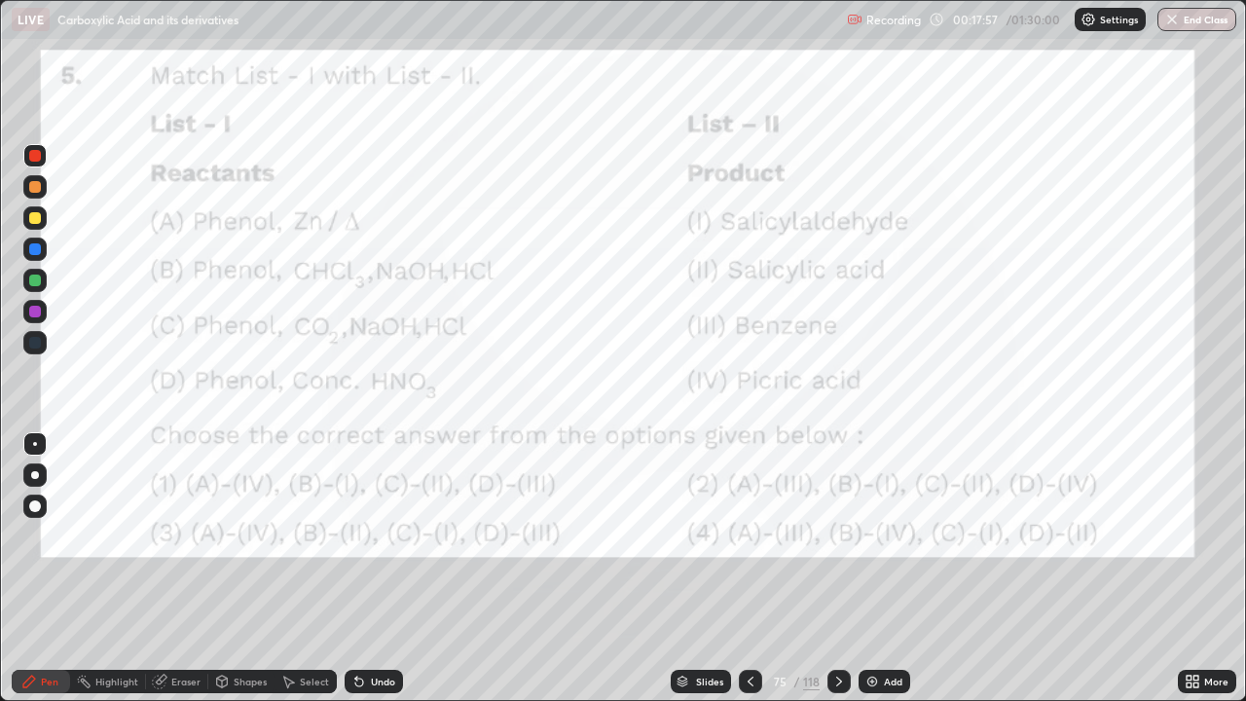
click at [840, 628] on div at bounding box center [839, 681] width 23 height 23
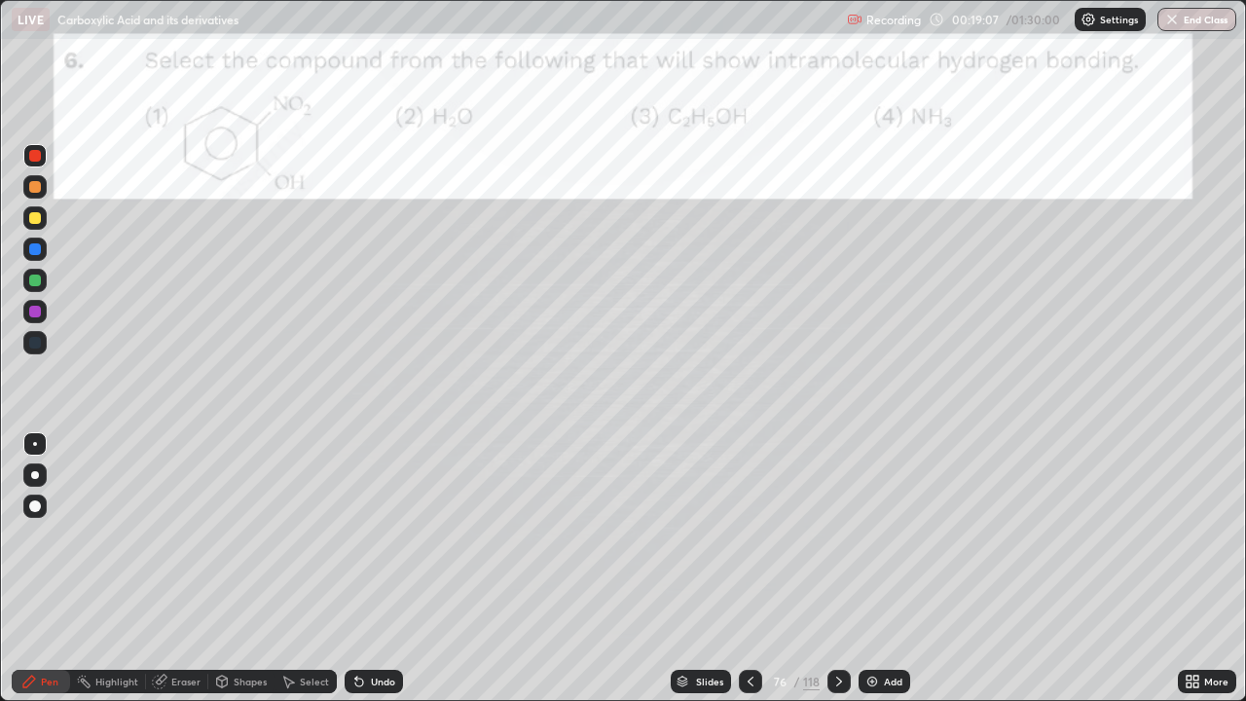
click at [845, 628] on div at bounding box center [839, 681] width 23 height 23
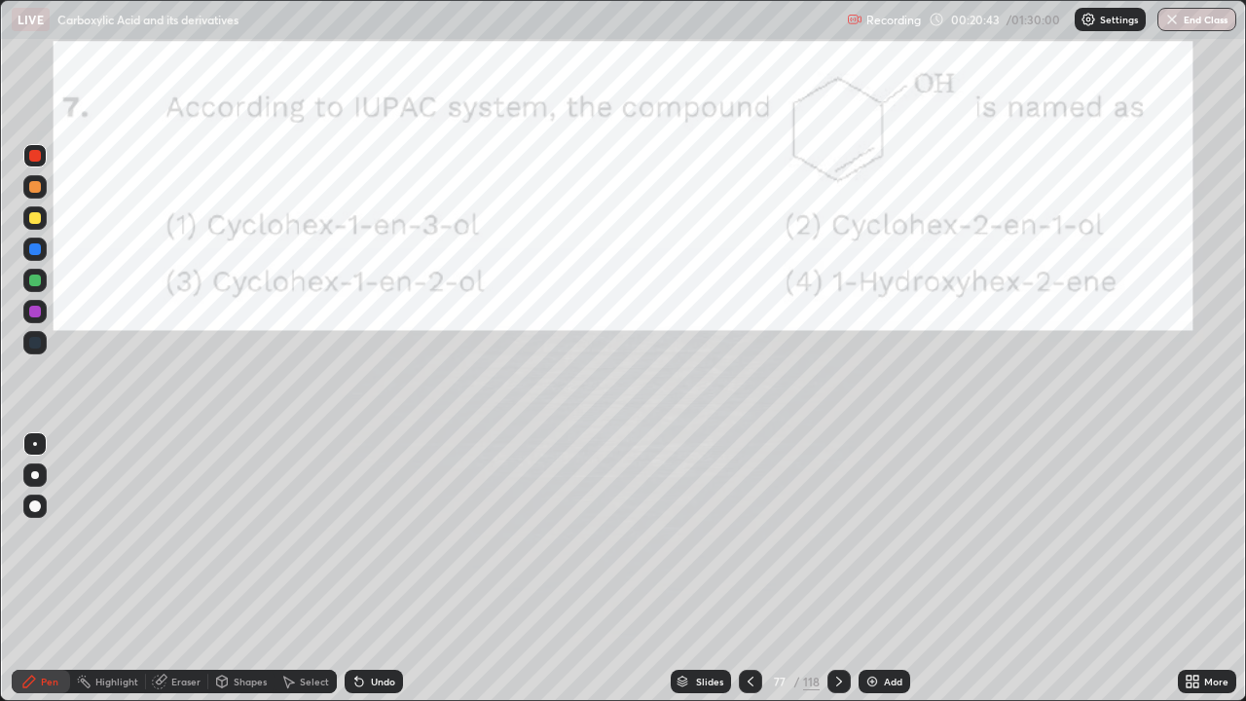
click at [837, 628] on icon at bounding box center [840, 682] width 16 height 16
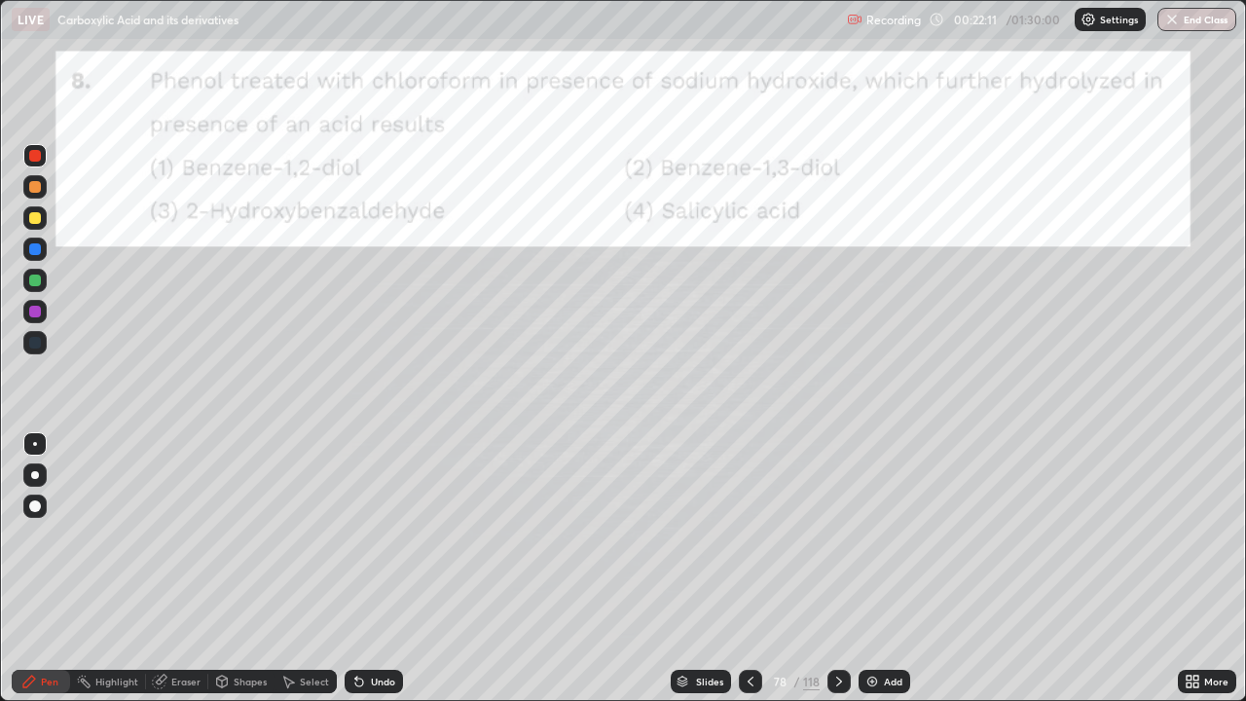
click at [838, 628] on icon at bounding box center [840, 682] width 16 height 16
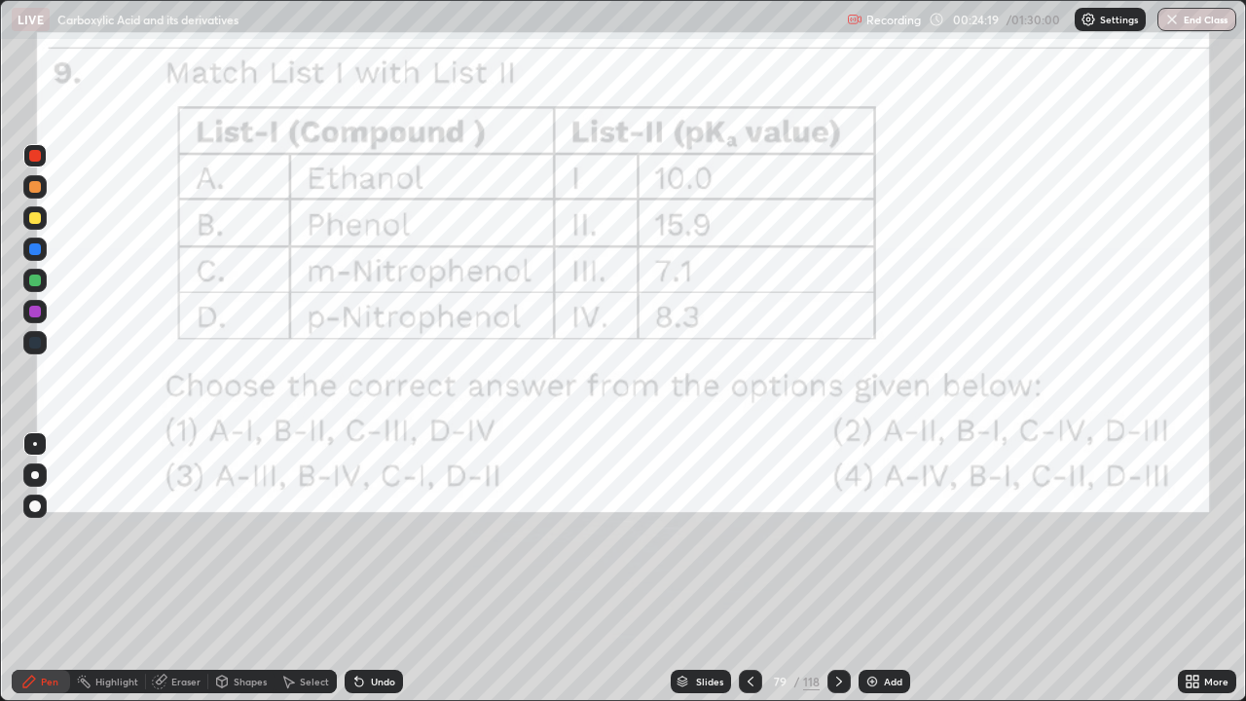
click at [834, 628] on icon at bounding box center [840, 682] width 16 height 16
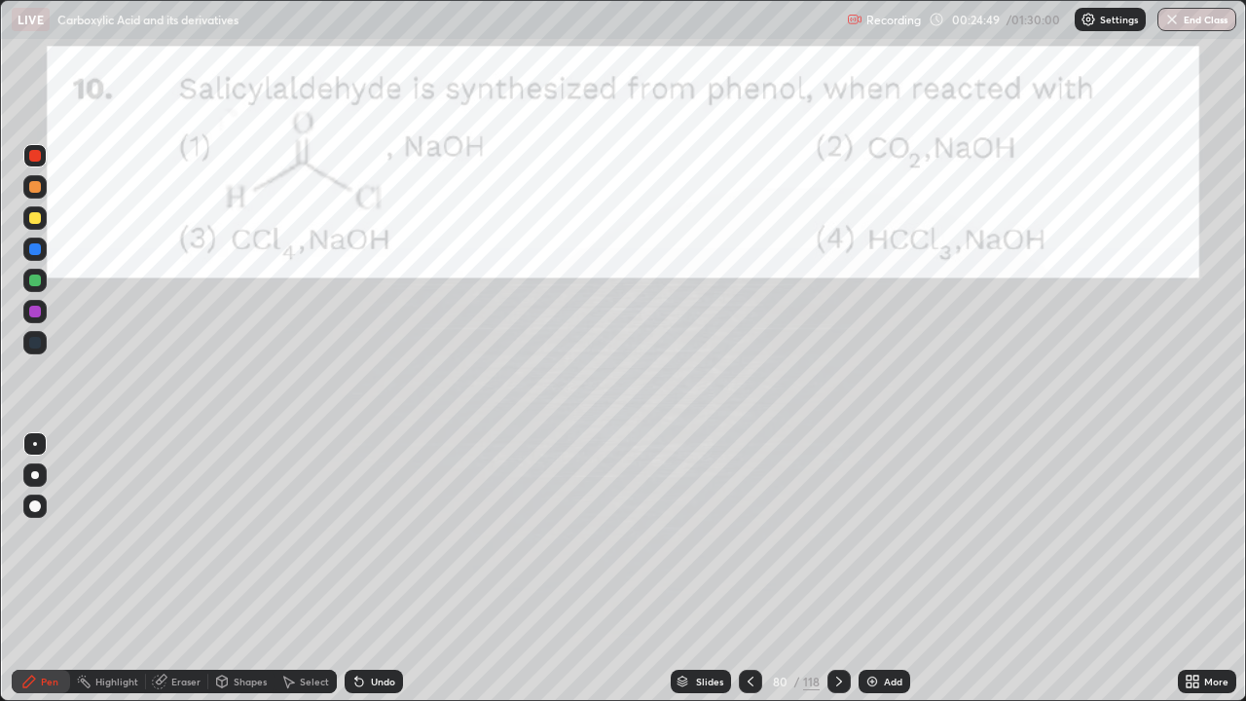
click at [837, 628] on icon at bounding box center [840, 682] width 16 height 16
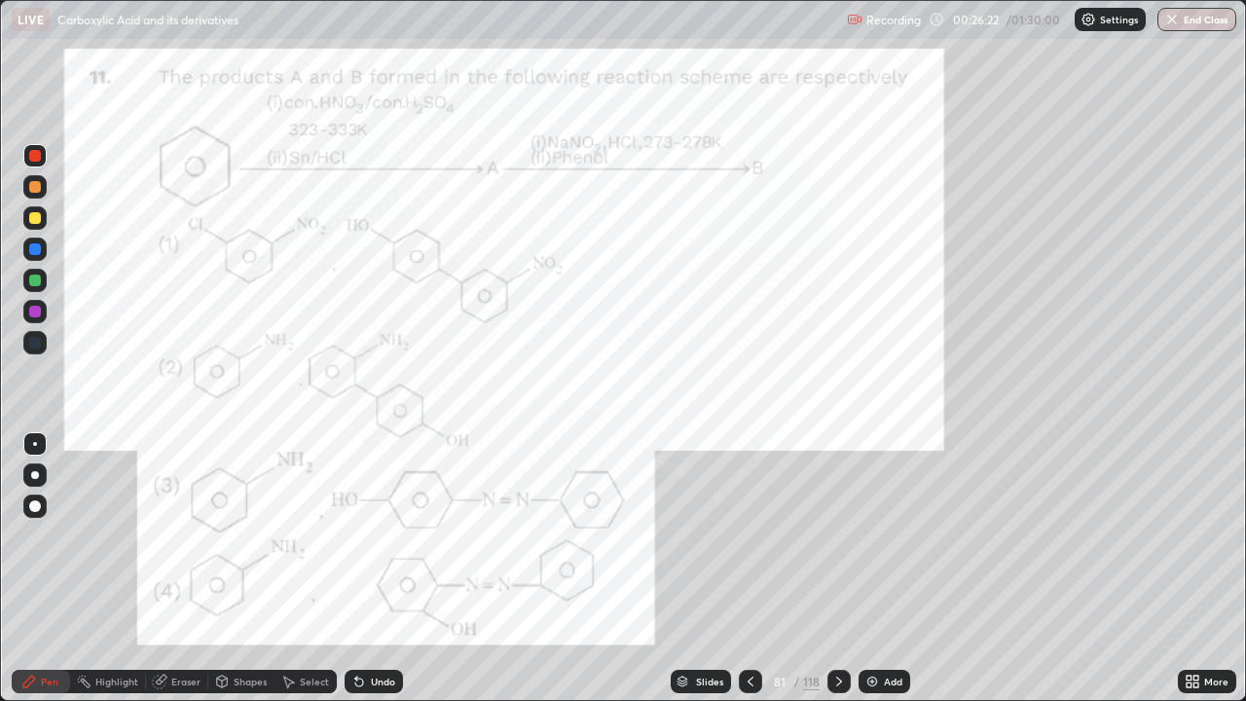
click at [840, 628] on icon at bounding box center [840, 682] width 16 height 16
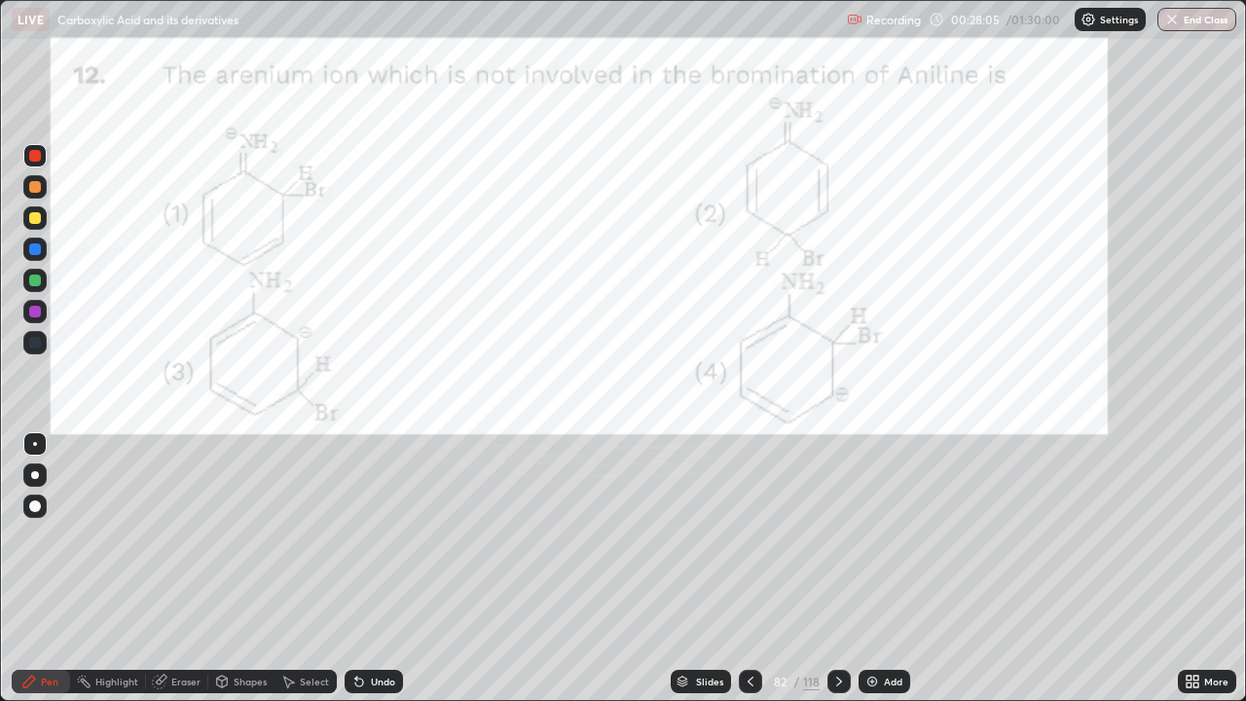
click at [837, 628] on icon at bounding box center [840, 682] width 16 height 16
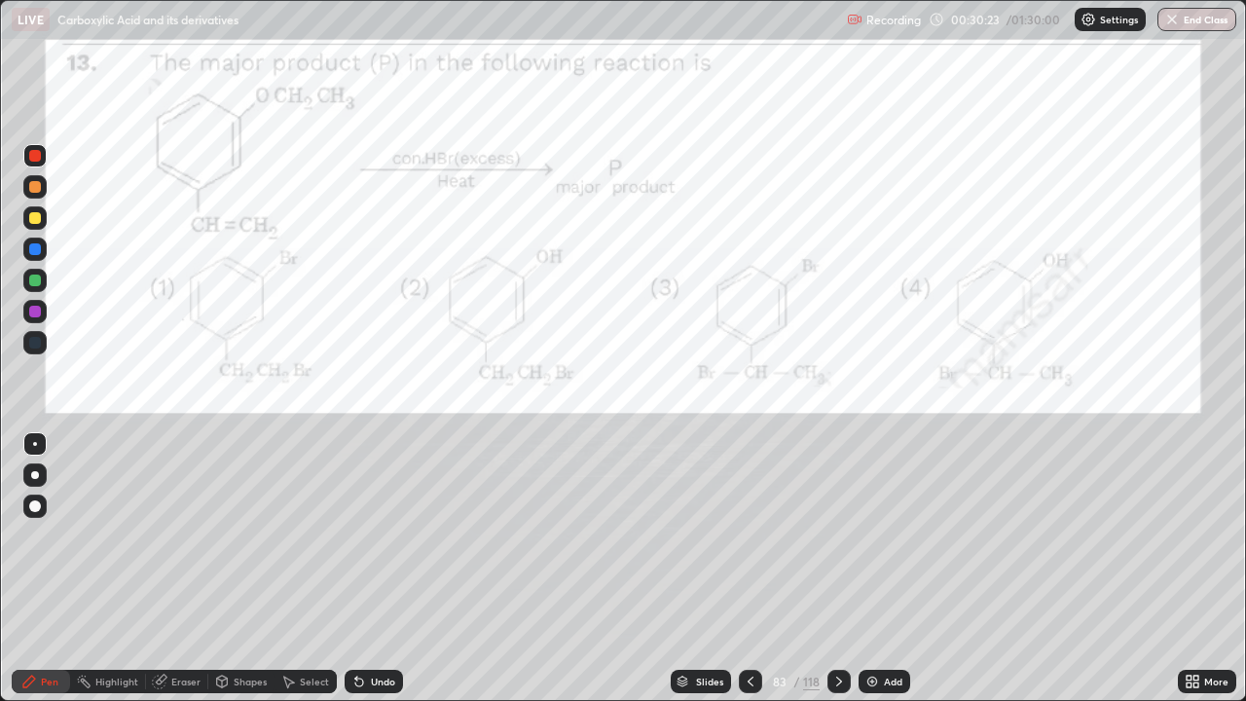
click at [837, 628] on icon at bounding box center [840, 682] width 16 height 16
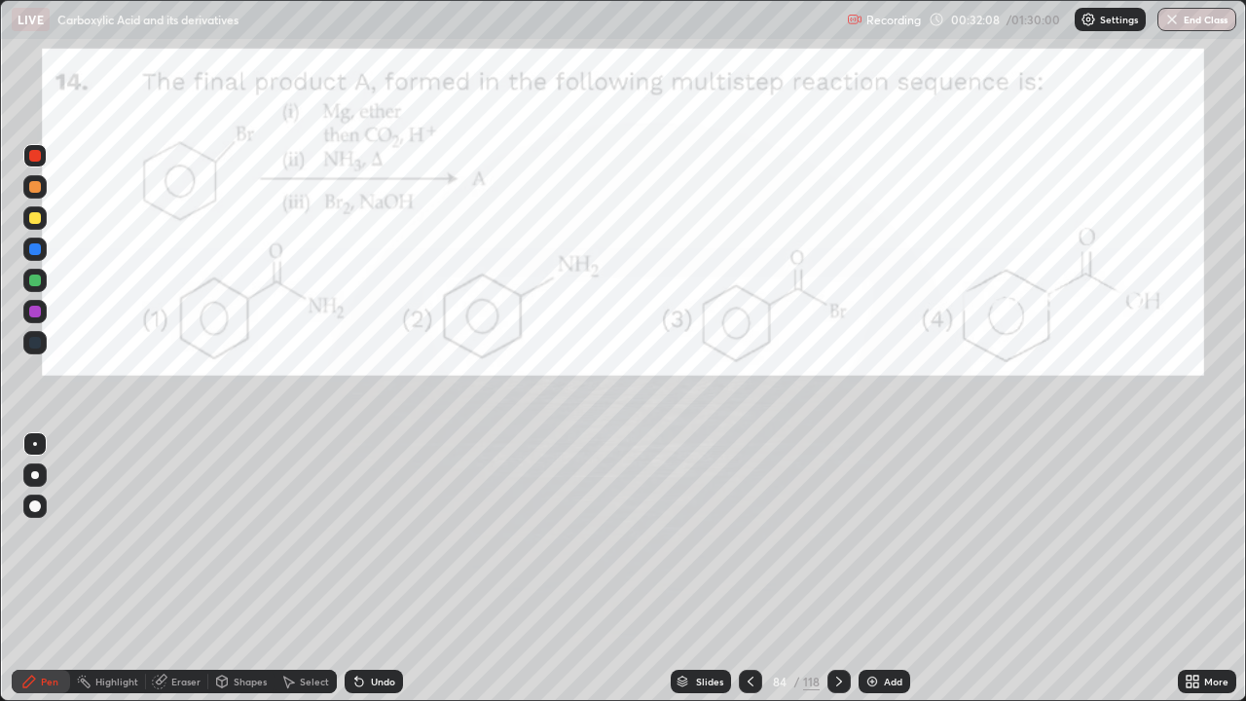
click at [175, 628] on div "Eraser" at bounding box center [185, 682] width 29 height 10
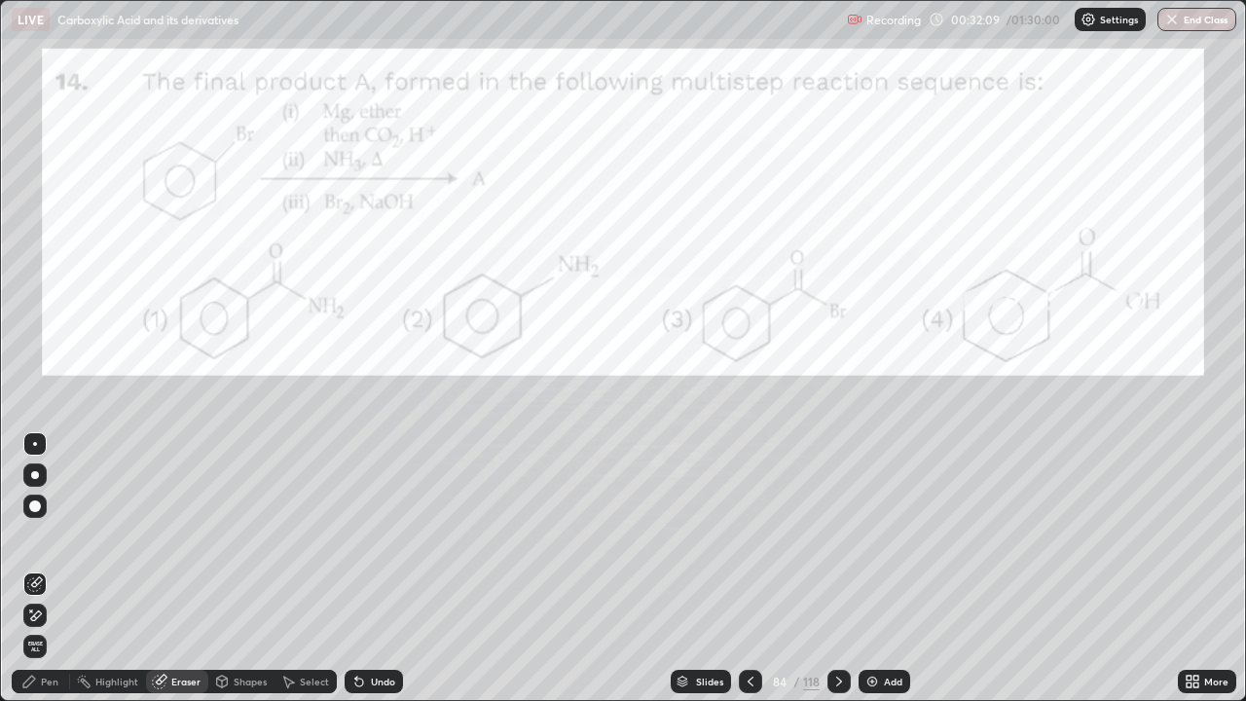
click at [39, 616] on icon at bounding box center [35, 616] width 16 height 17
click at [44, 628] on div "Pen" at bounding box center [50, 682] width 18 height 10
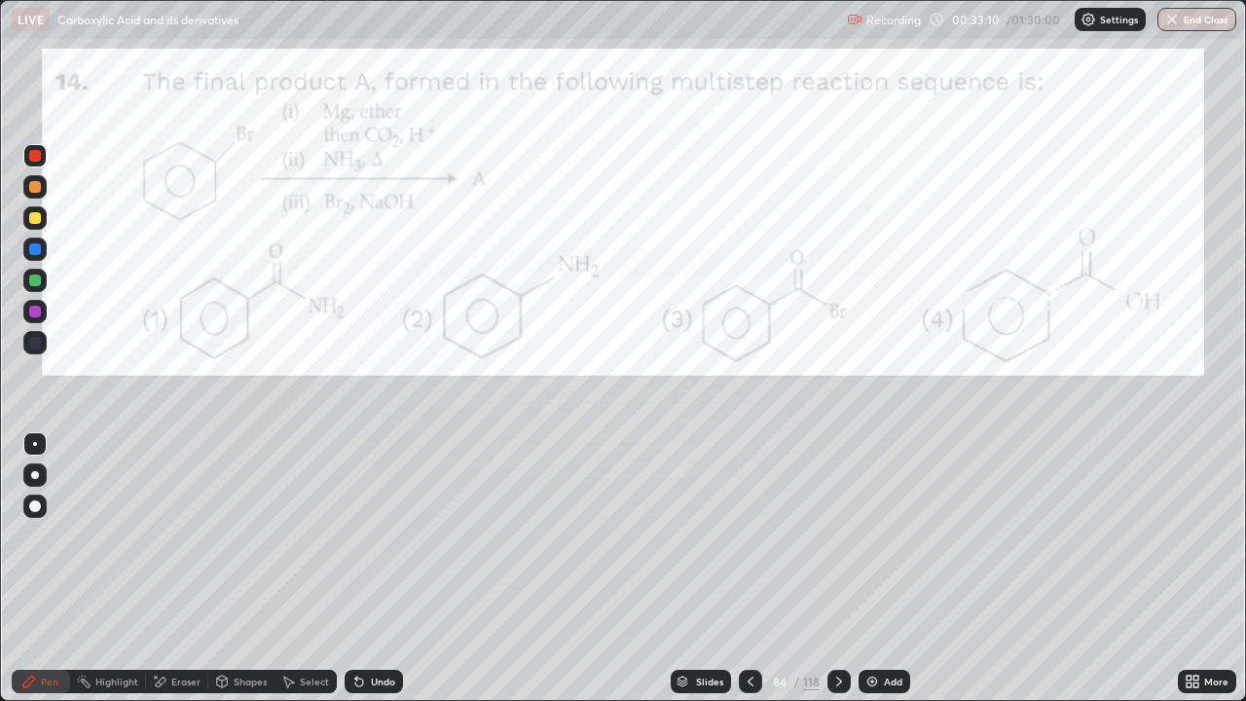
click at [837, 628] on icon at bounding box center [840, 682] width 16 height 16
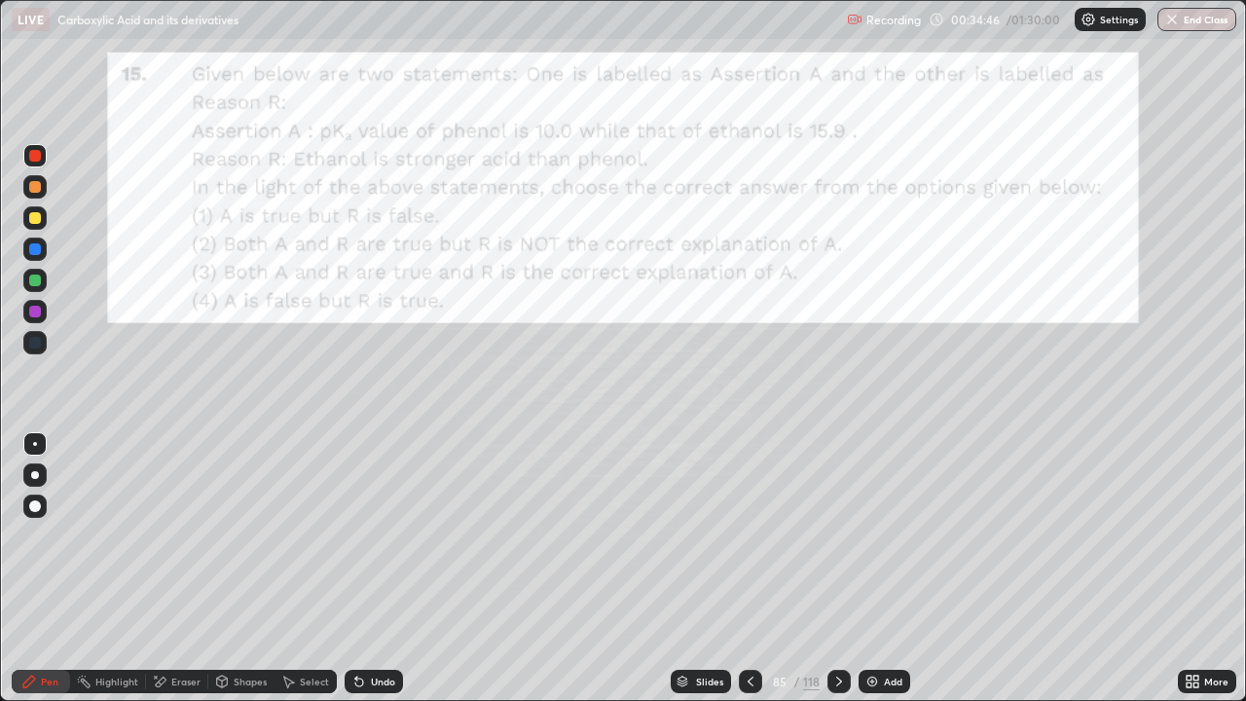
click at [842, 628] on icon at bounding box center [840, 682] width 16 height 16
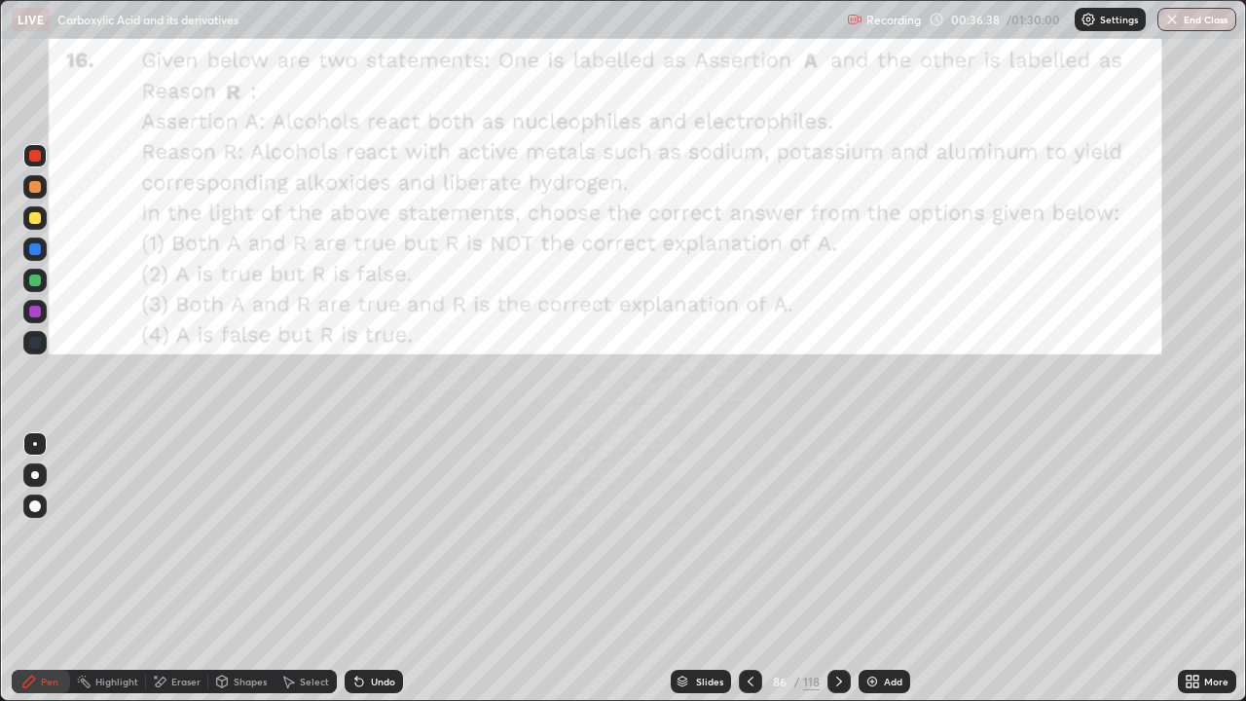
click at [836, 628] on icon at bounding box center [840, 682] width 16 height 16
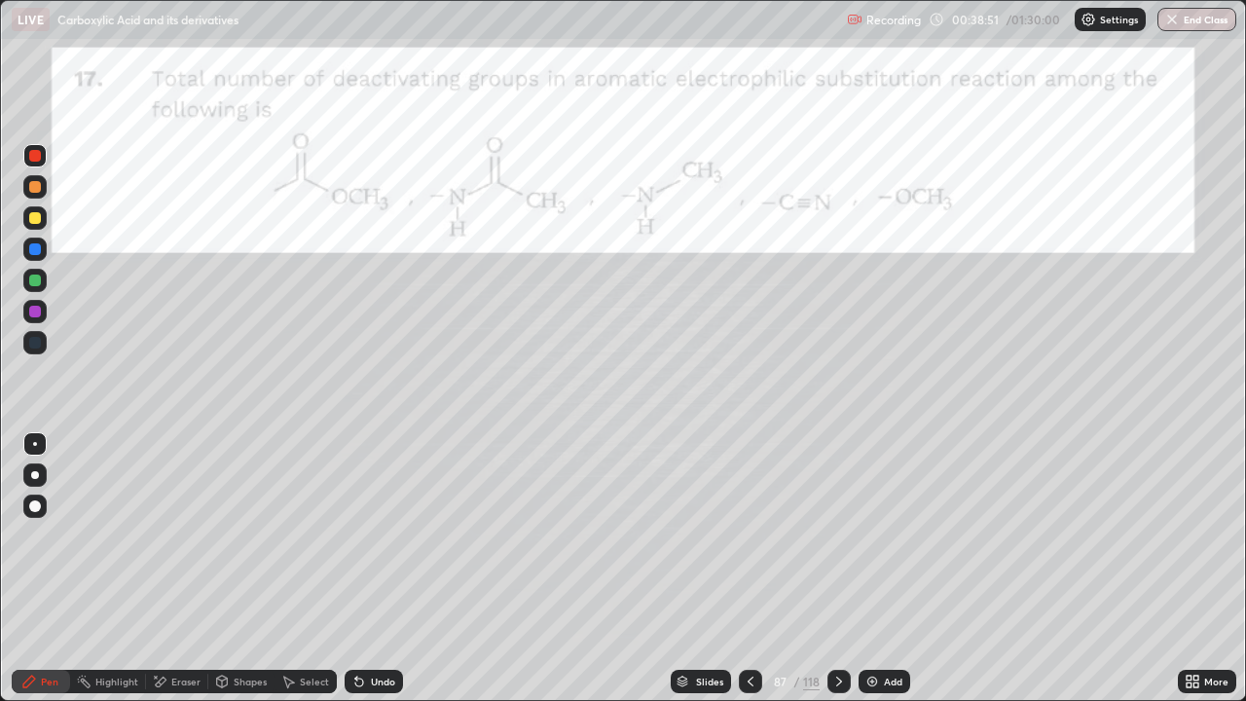
click at [380, 628] on div "Undo" at bounding box center [374, 681] width 58 height 23
click at [843, 628] on div at bounding box center [839, 681] width 23 height 23
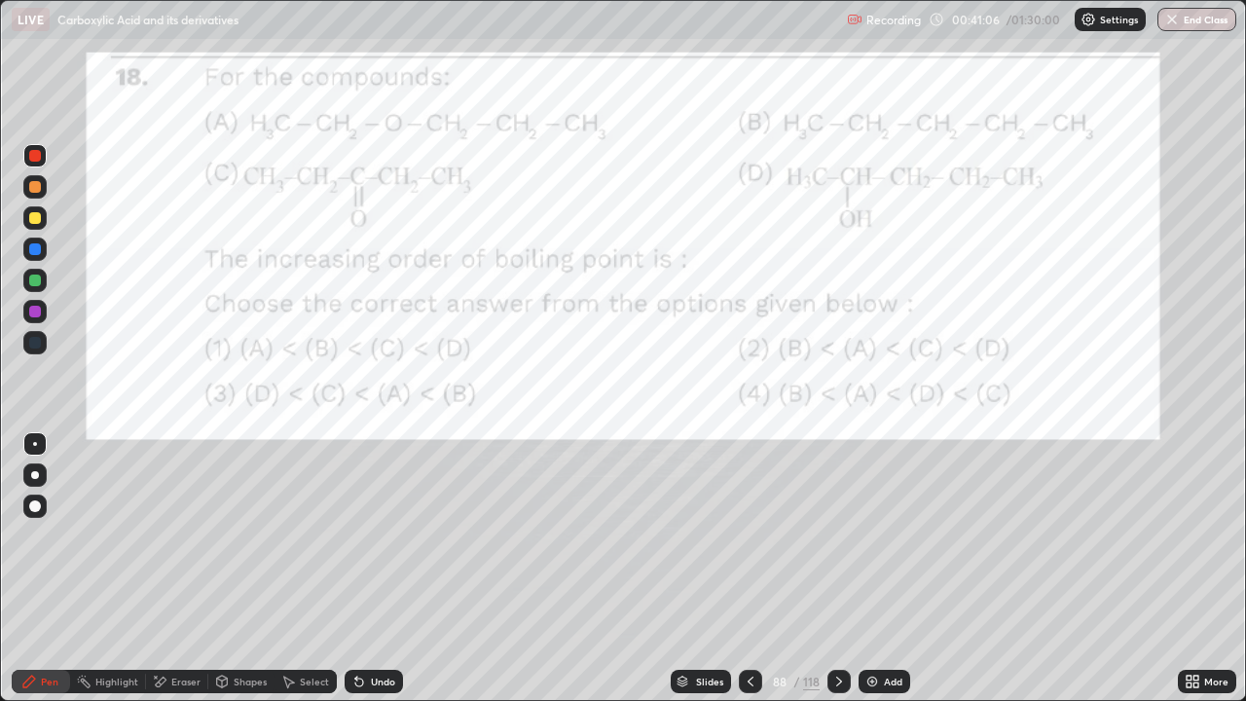
click at [839, 628] on icon at bounding box center [840, 682] width 16 height 16
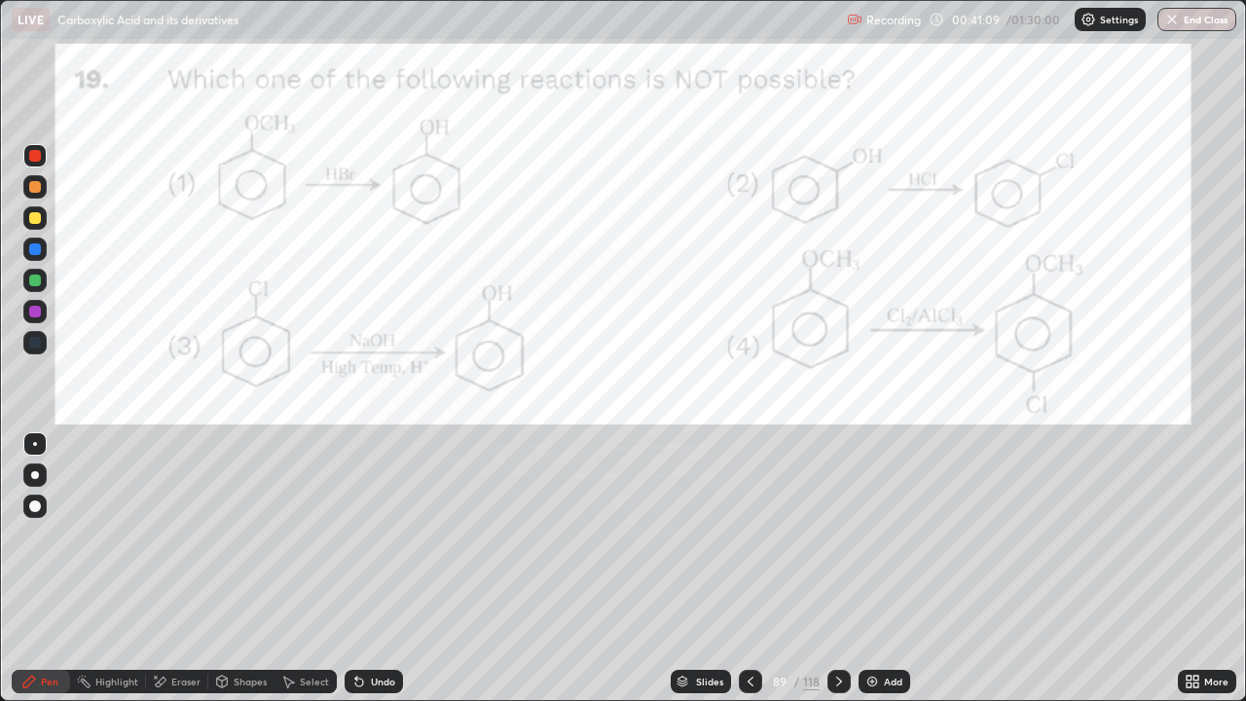
click at [748, 628] on icon at bounding box center [751, 682] width 16 height 16
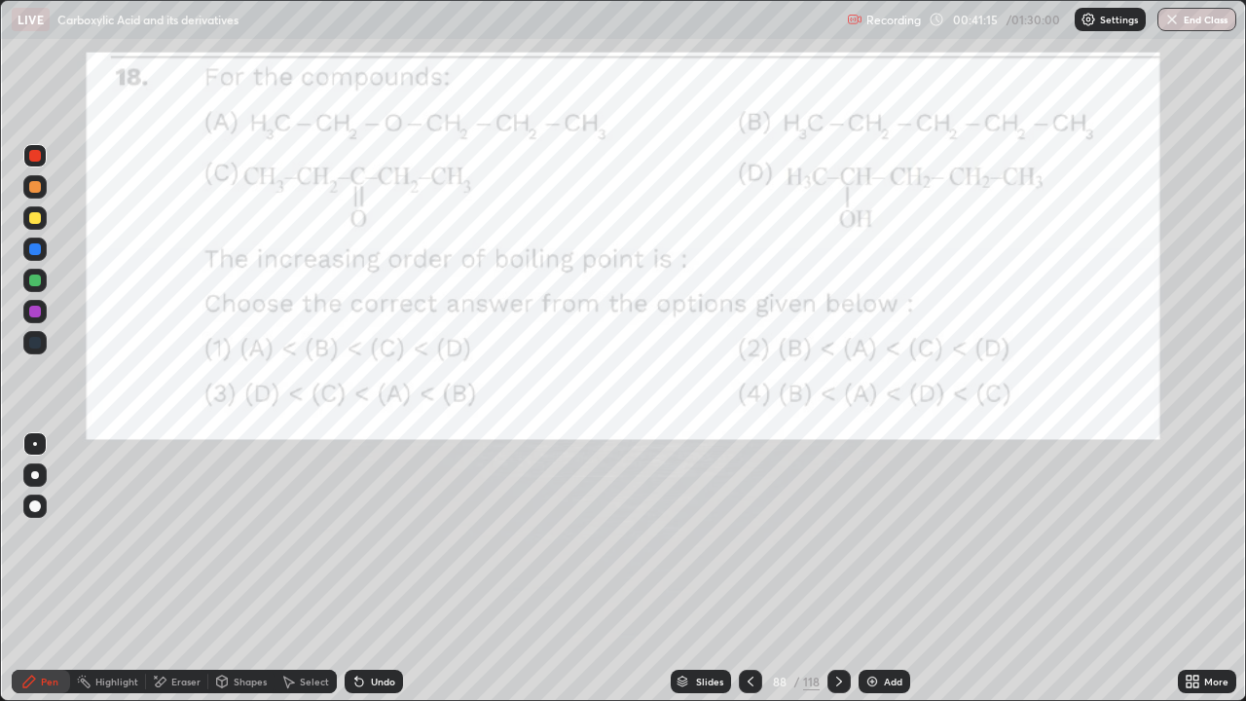
click at [847, 628] on div at bounding box center [839, 681] width 23 height 23
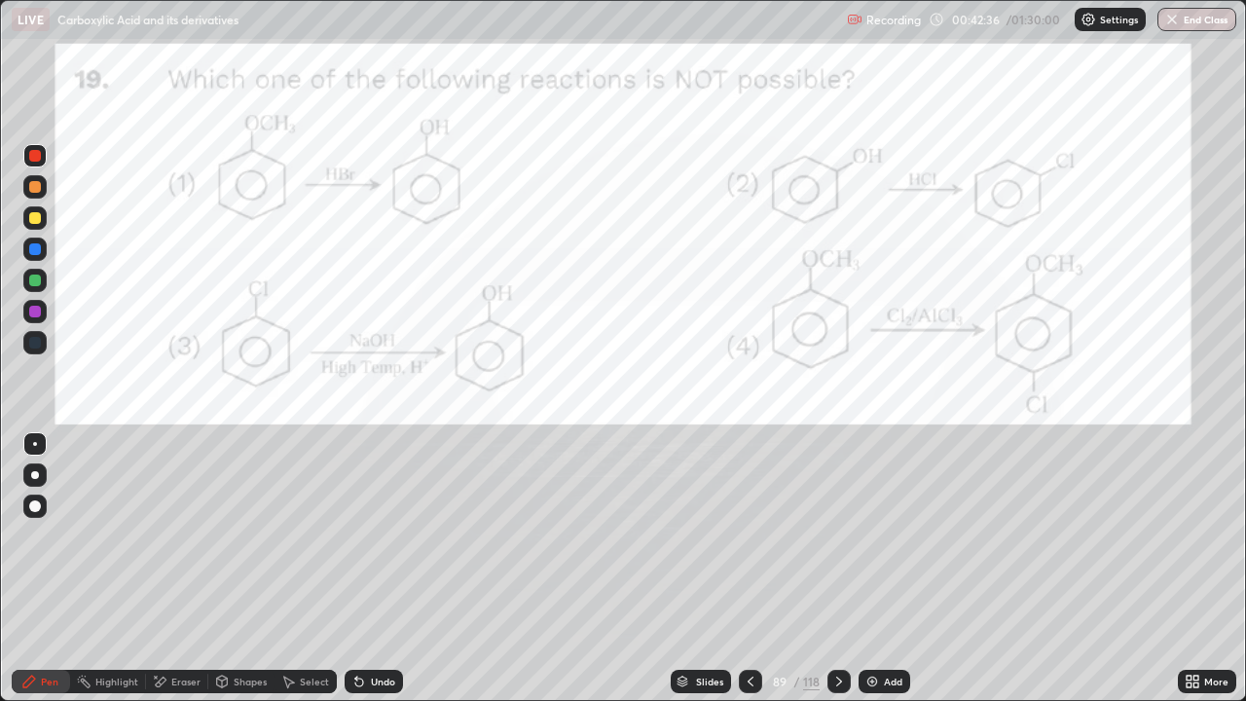
click at [831, 628] on div at bounding box center [839, 681] width 23 height 23
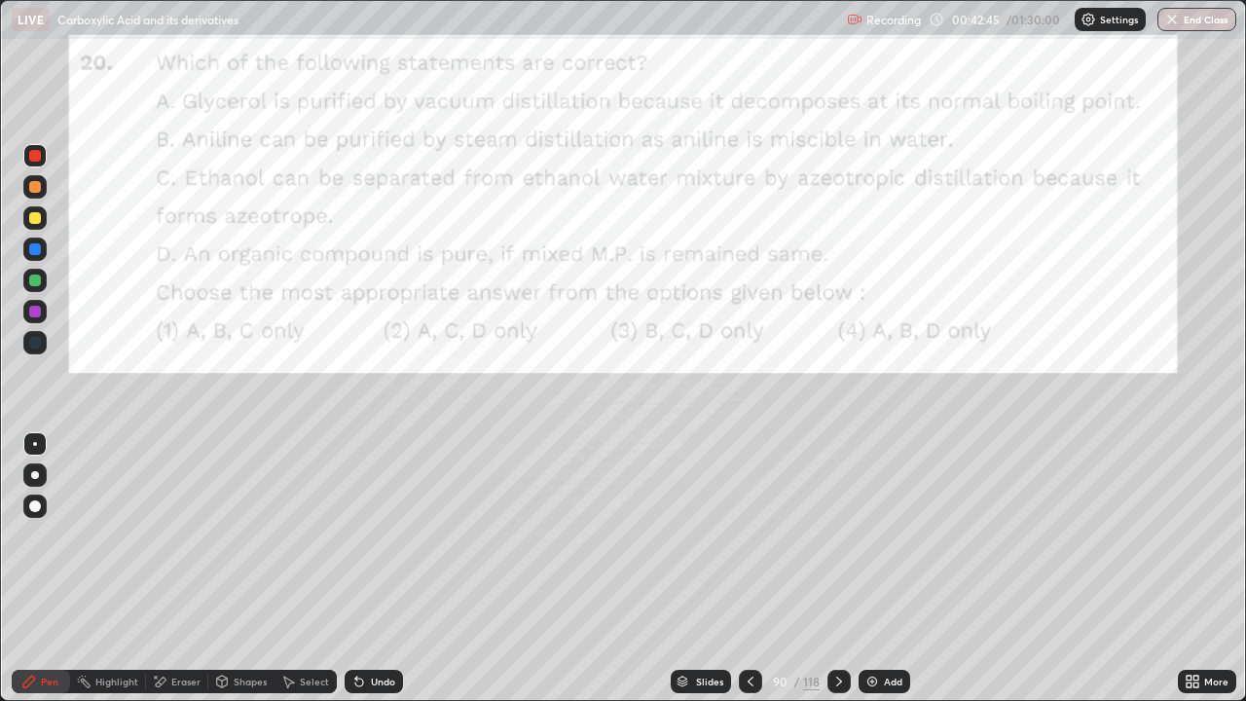
click at [839, 628] on div at bounding box center [839, 681] width 23 height 23
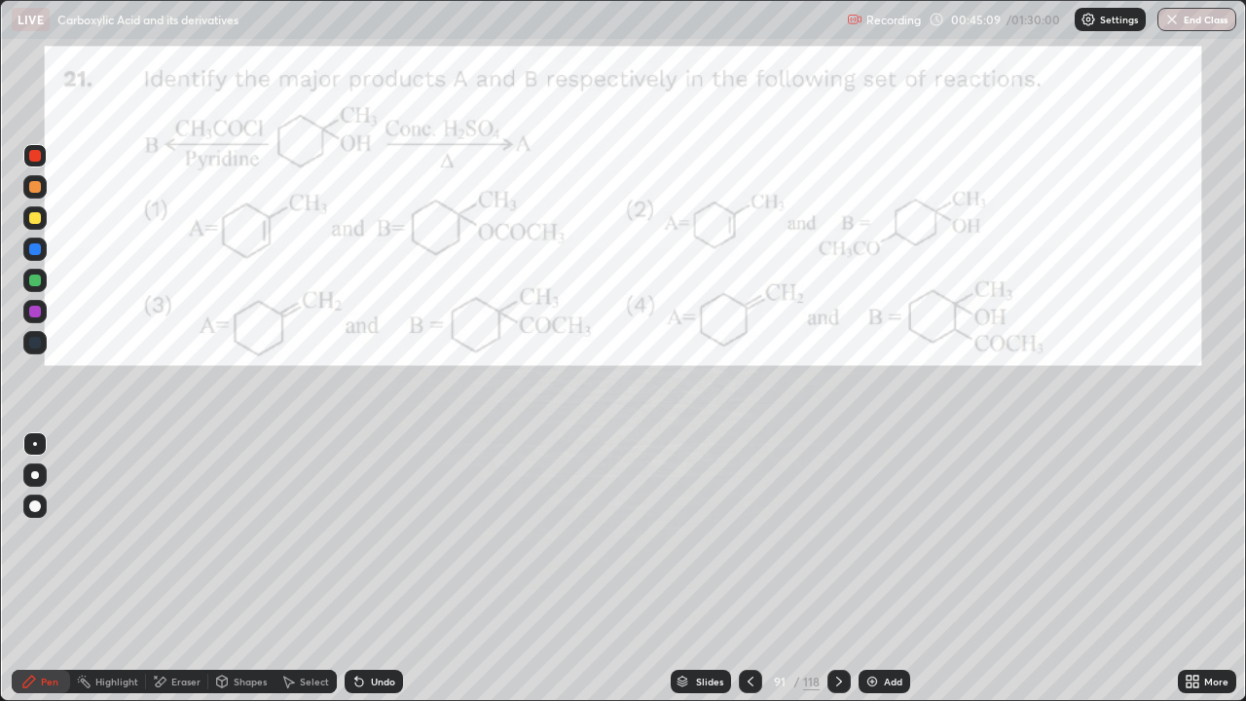
click at [837, 628] on icon at bounding box center [840, 682] width 16 height 16
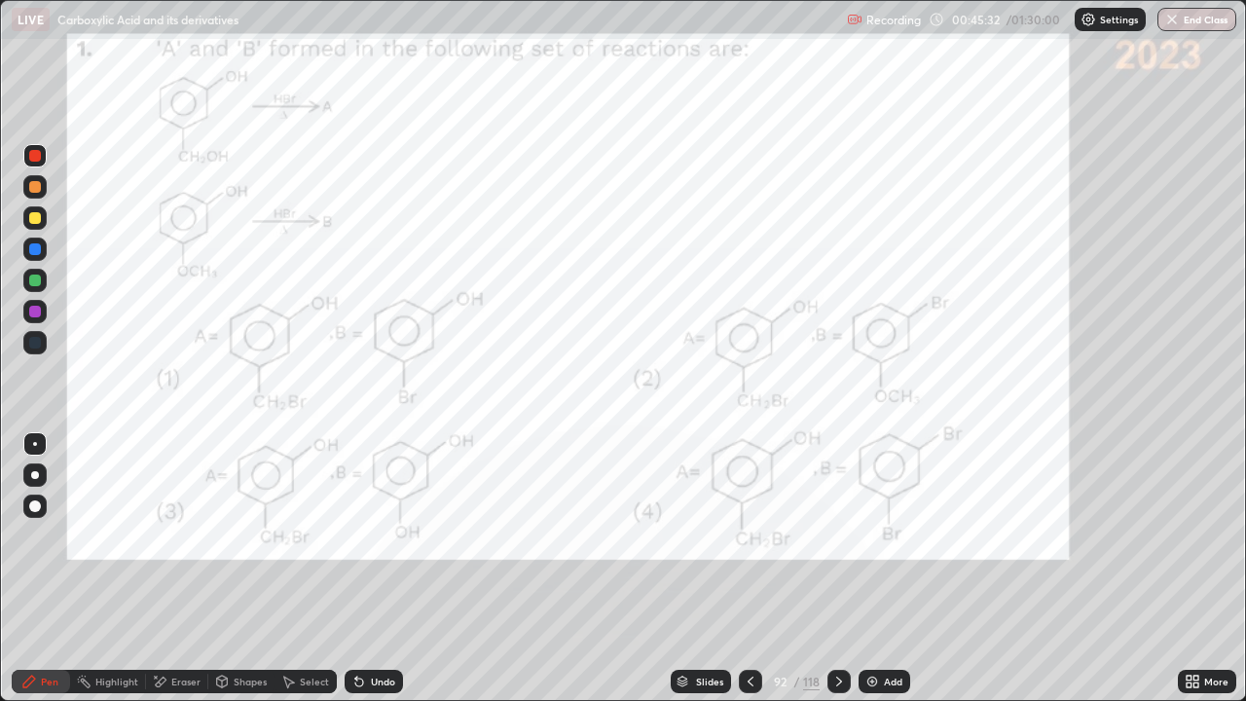
click at [1194, 628] on icon at bounding box center [1196, 678] width 5 height 5
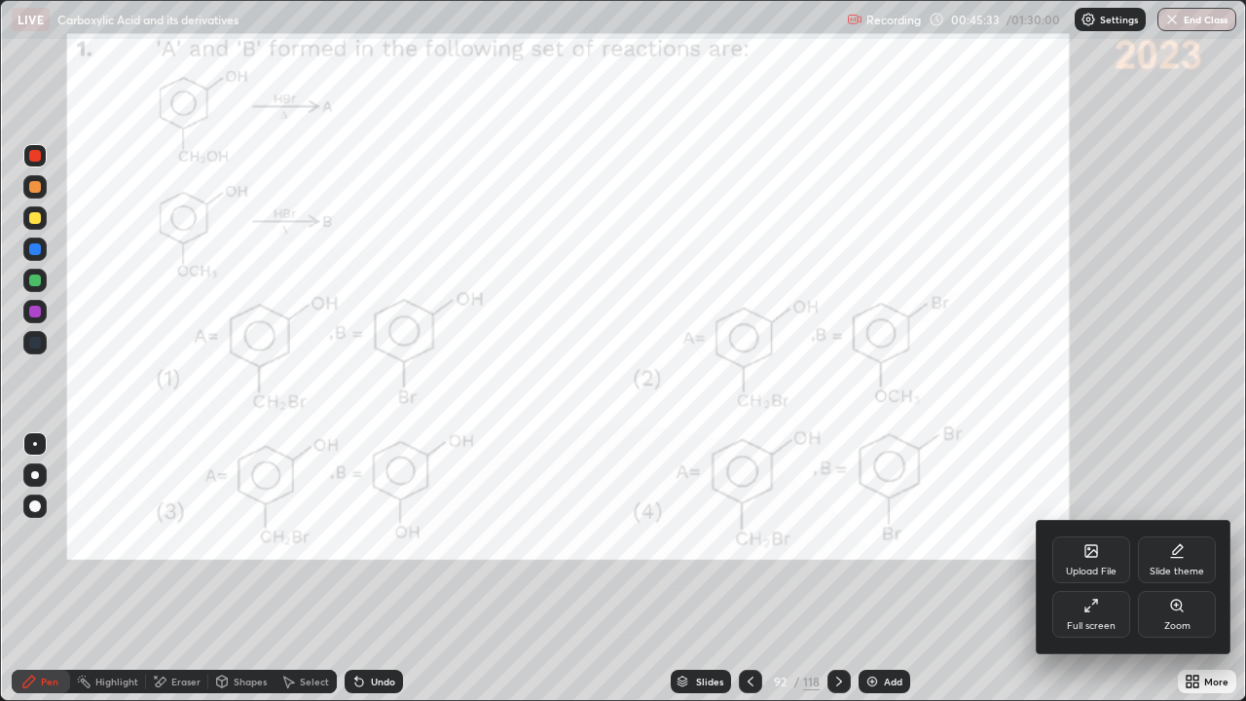
click at [1093, 550] on icon at bounding box center [1092, 553] width 11 height 7
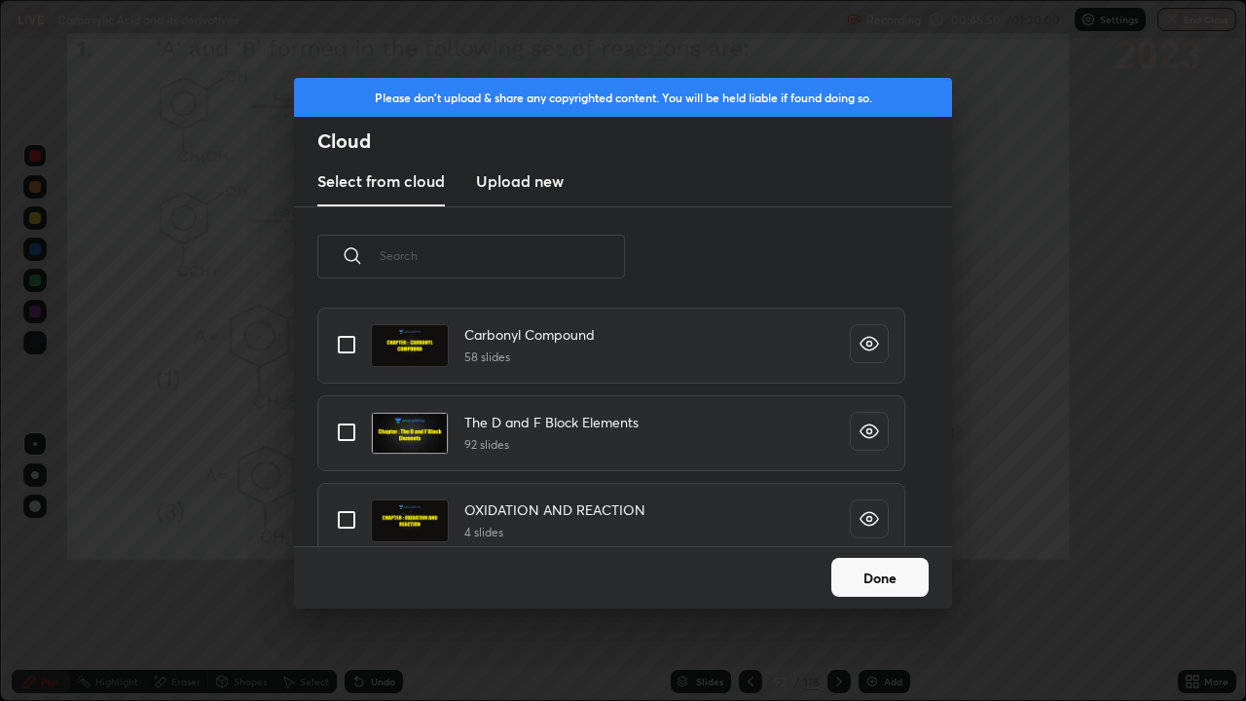
scroll to position [5077, 0]
click at [354, 350] on input "grid" at bounding box center [346, 345] width 41 height 41
checkbox input "true"
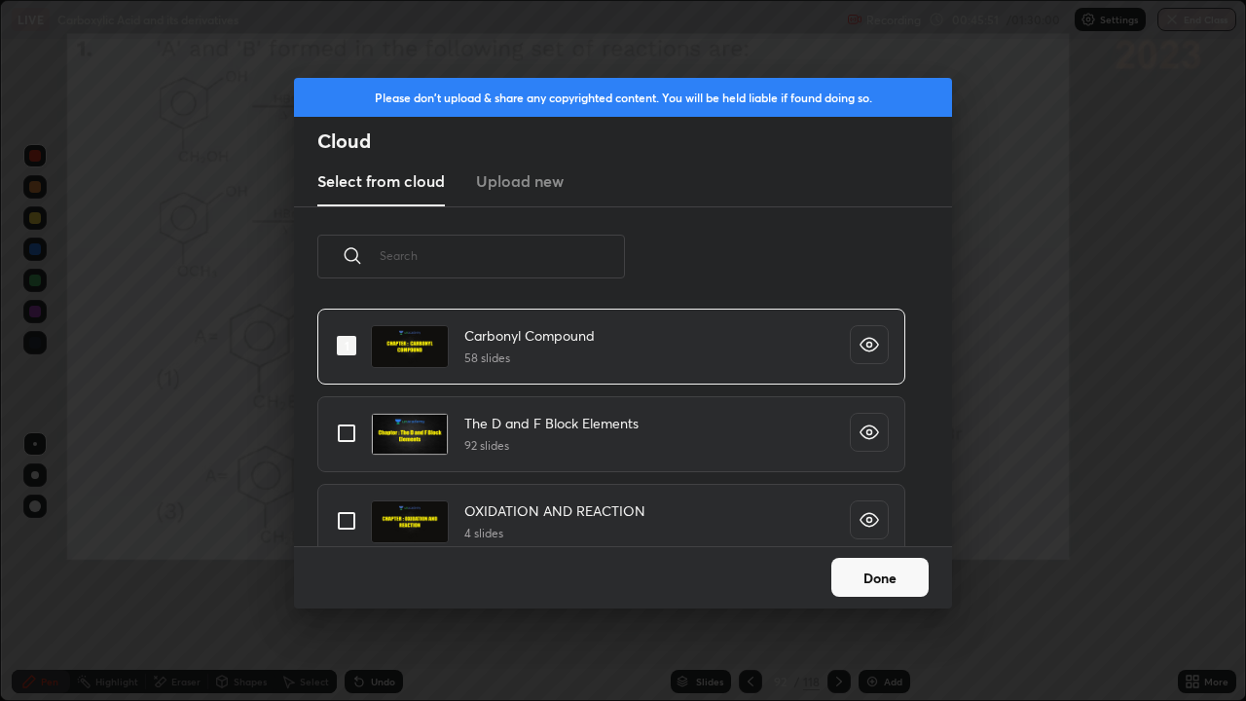
click at [863, 582] on button "Done" at bounding box center [880, 577] width 97 height 39
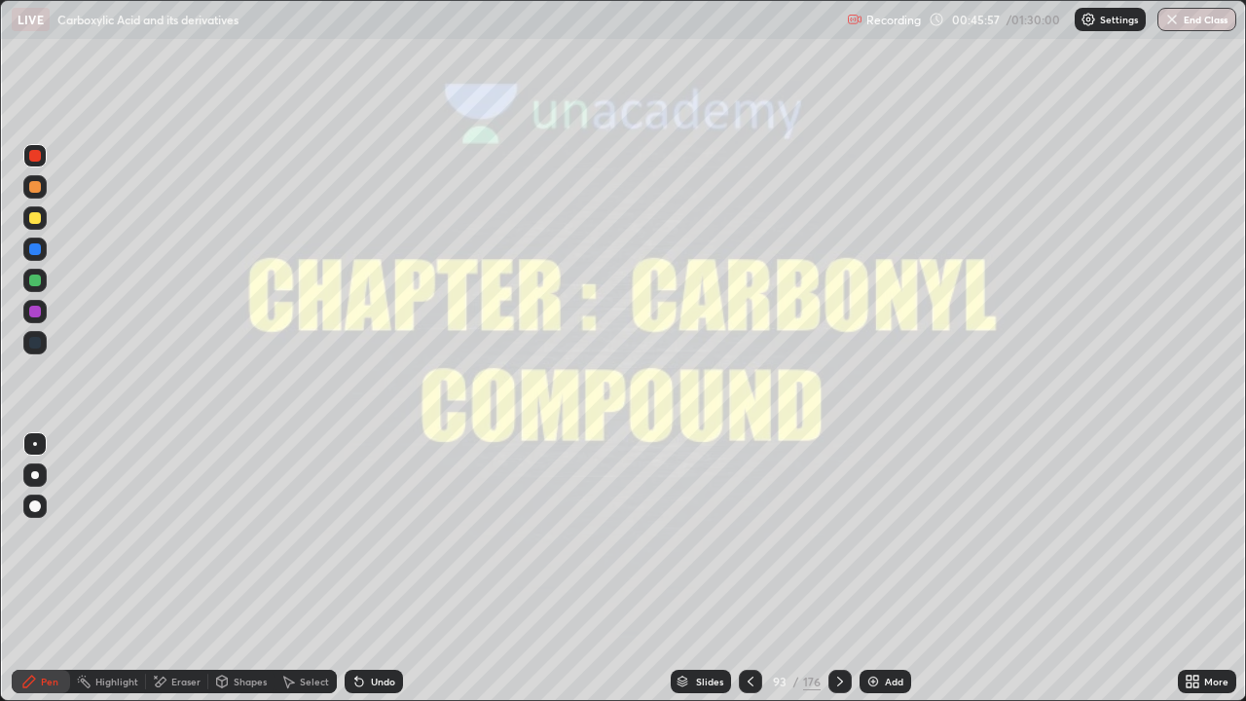
click at [837, 628] on icon at bounding box center [840, 682] width 6 height 10
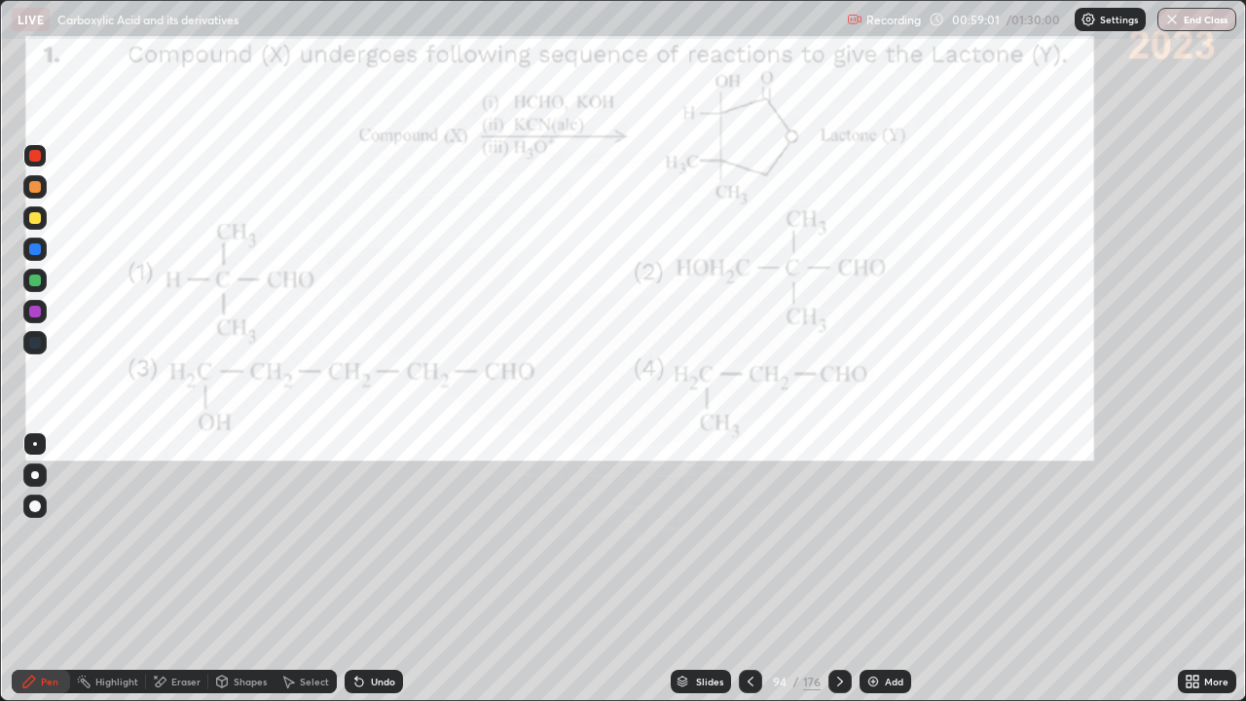
click at [838, 628] on icon at bounding box center [840, 682] width 6 height 10
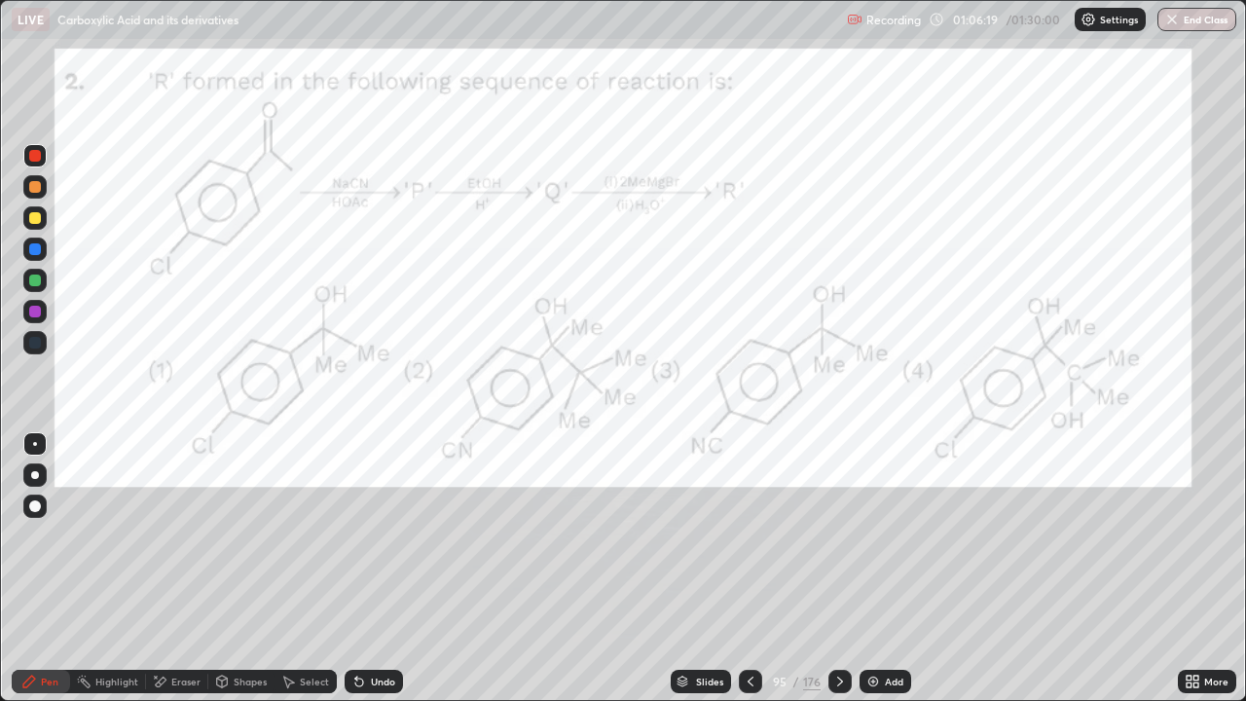
click at [838, 628] on div at bounding box center [840, 681] width 23 height 23
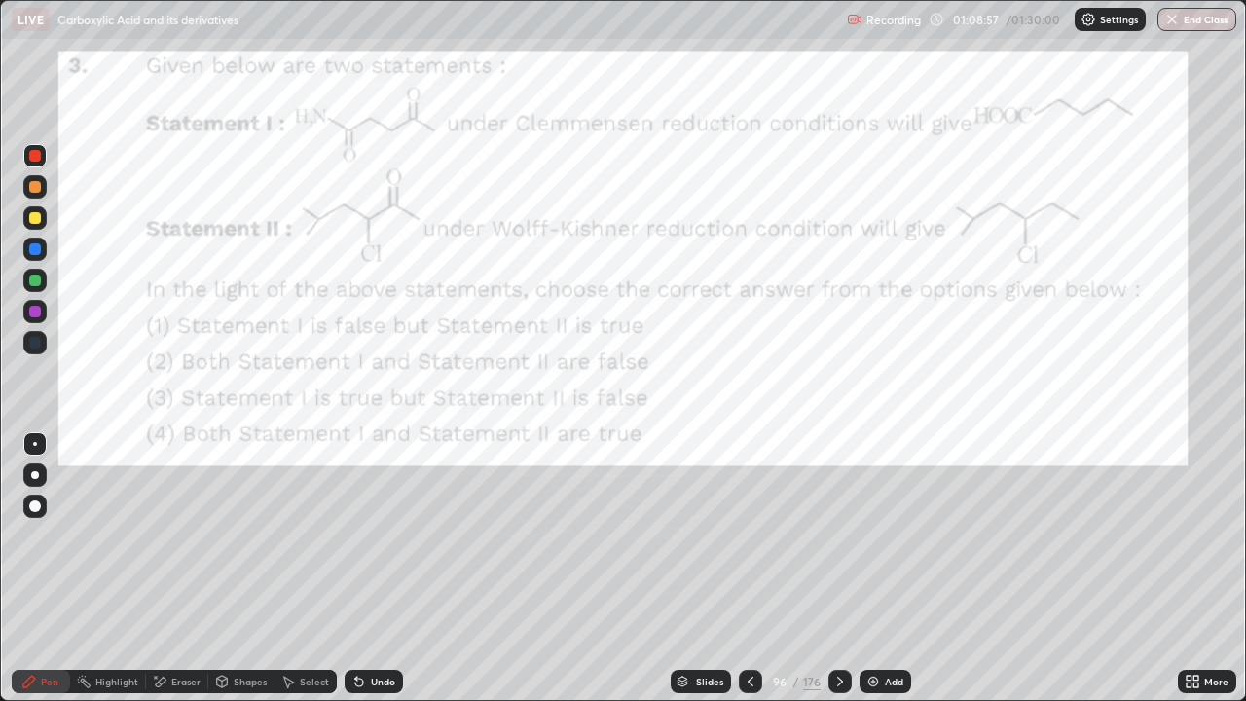
click at [840, 628] on icon at bounding box center [841, 682] width 16 height 16
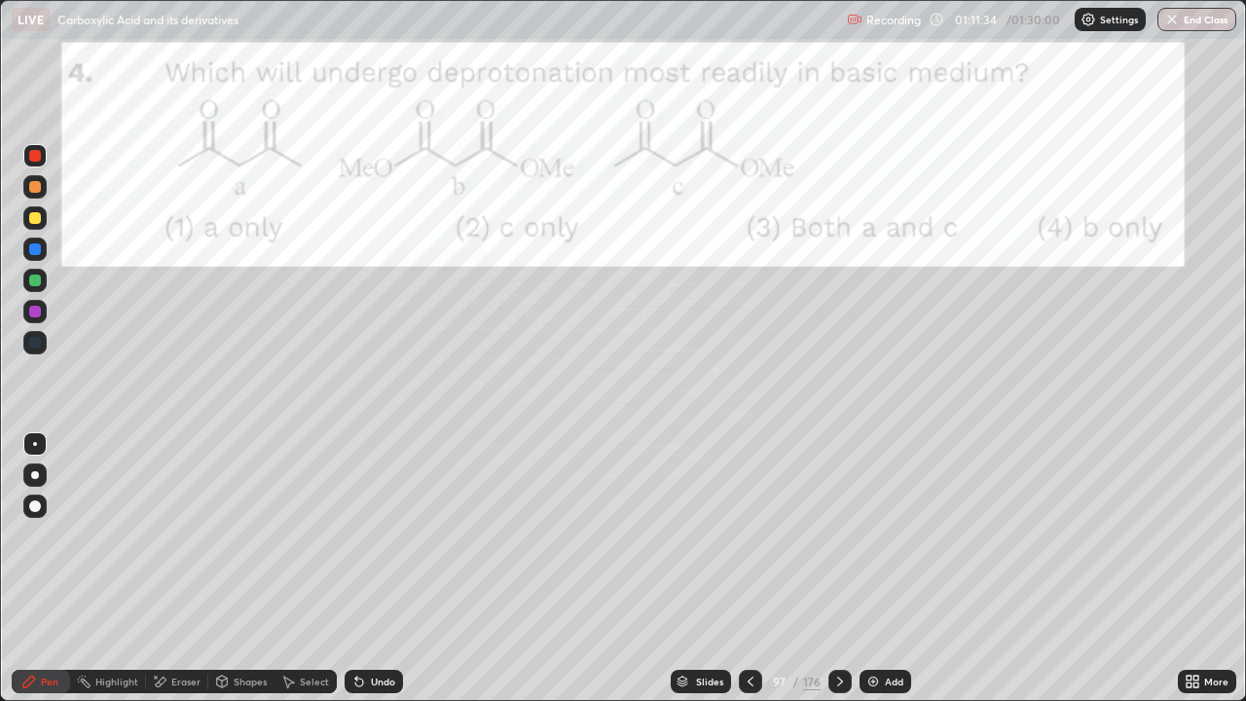
click at [757, 628] on div at bounding box center [750, 681] width 23 height 23
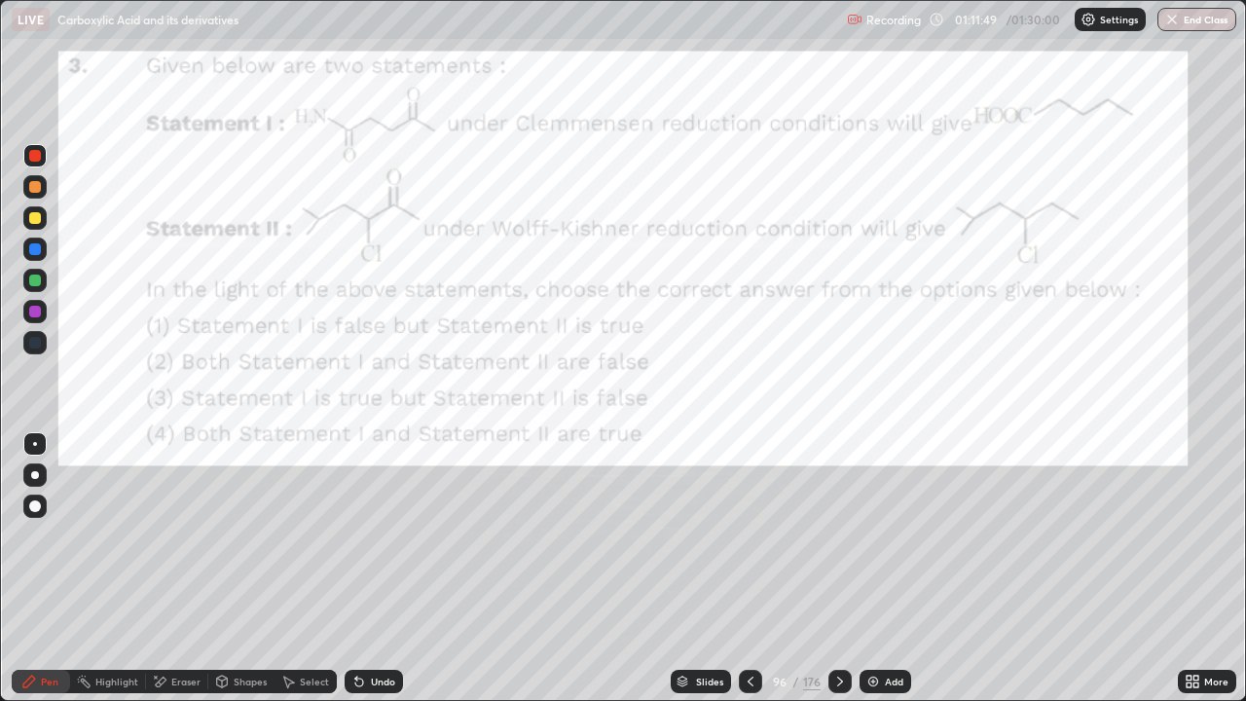
click at [837, 628] on icon at bounding box center [841, 682] width 16 height 16
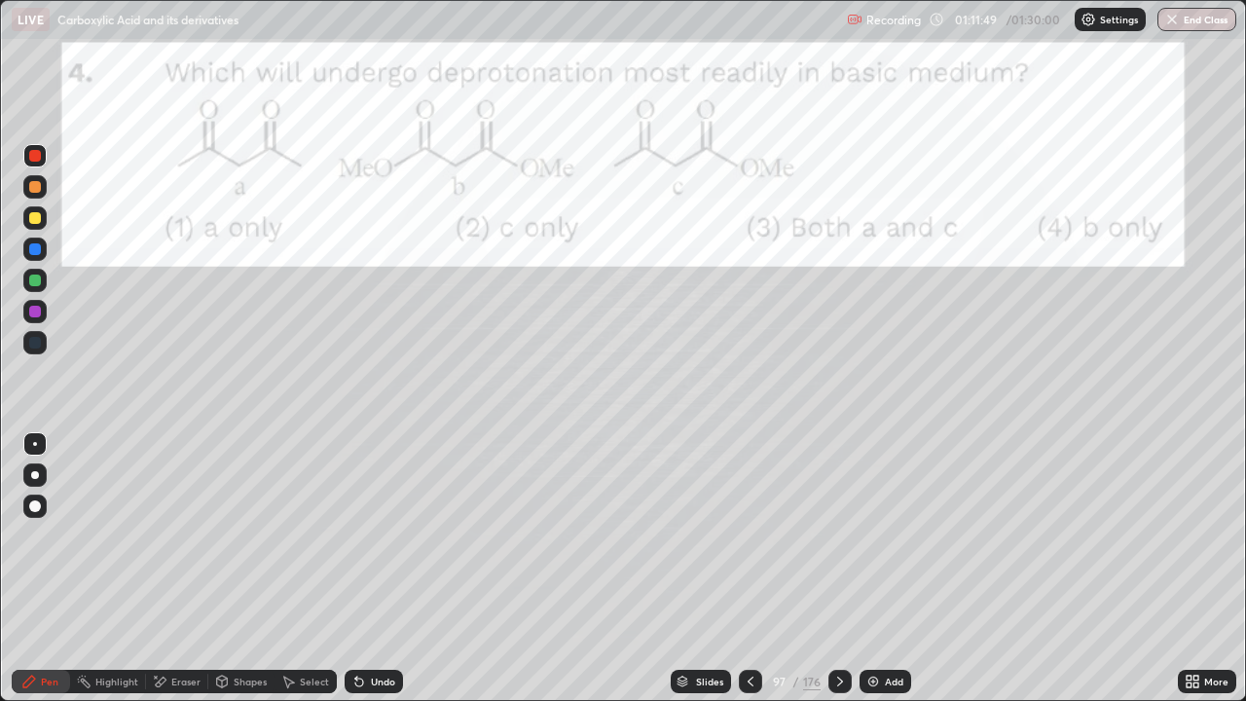
click at [837, 628] on icon at bounding box center [841, 682] width 16 height 16
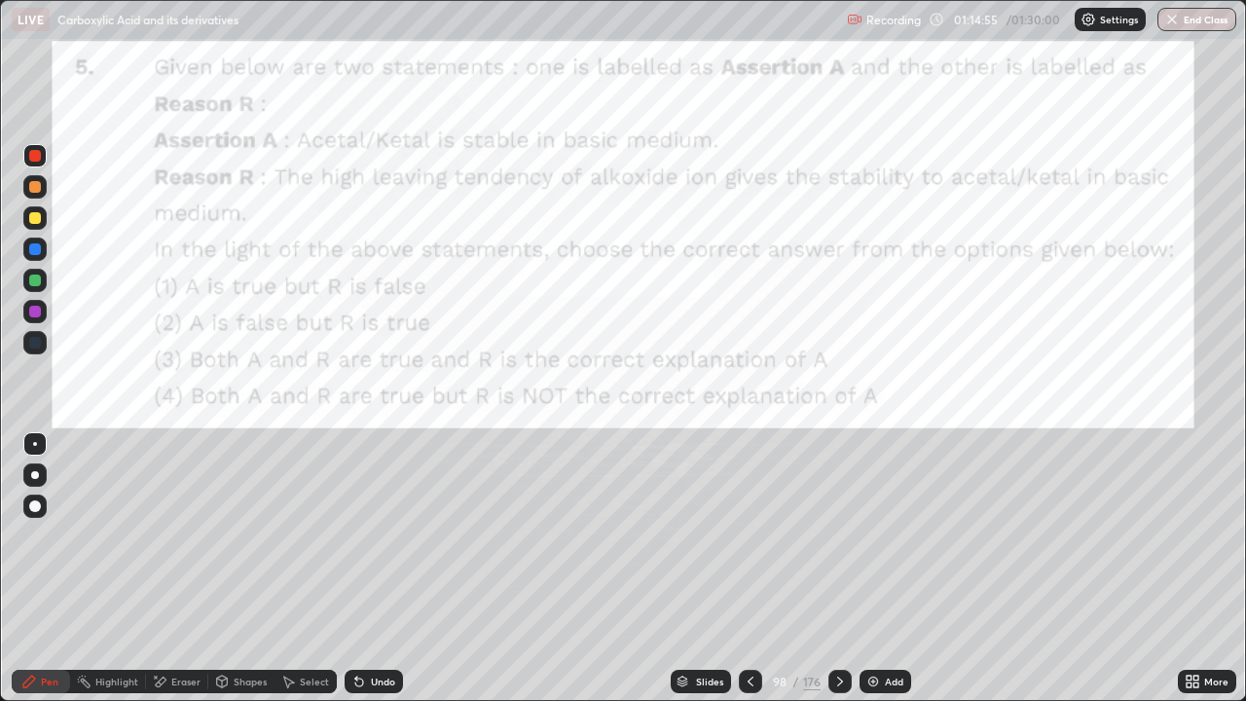
click at [839, 628] on icon at bounding box center [841, 682] width 16 height 16
click at [837, 628] on div at bounding box center [840, 681] width 23 height 23
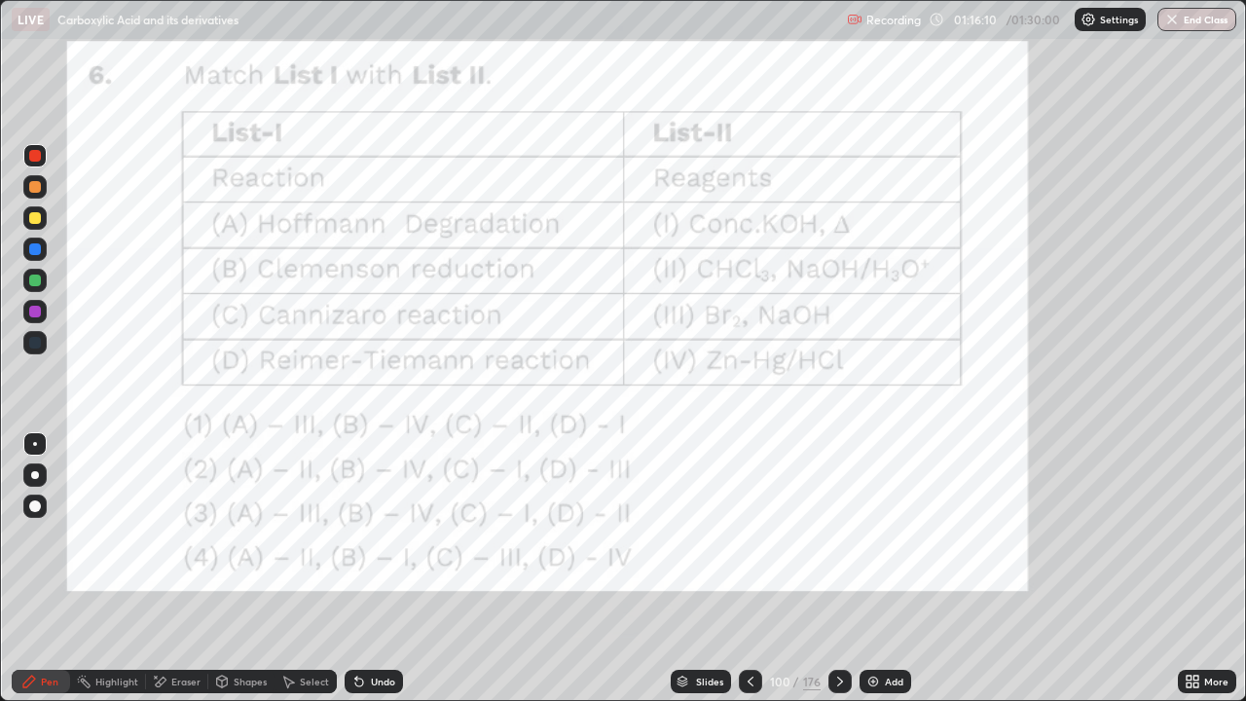
click at [839, 628] on icon at bounding box center [841, 682] width 16 height 16
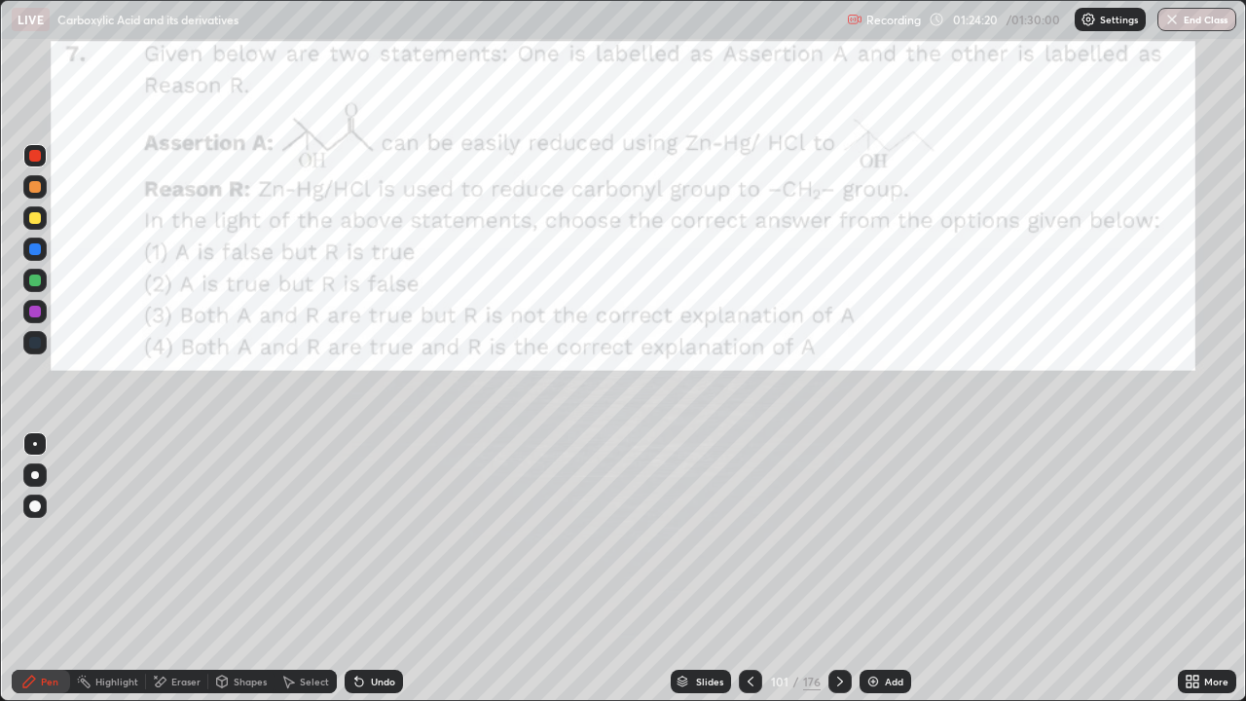
click at [1188, 20] on button "End Class" at bounding box center [1197, 19] width 79 height 23
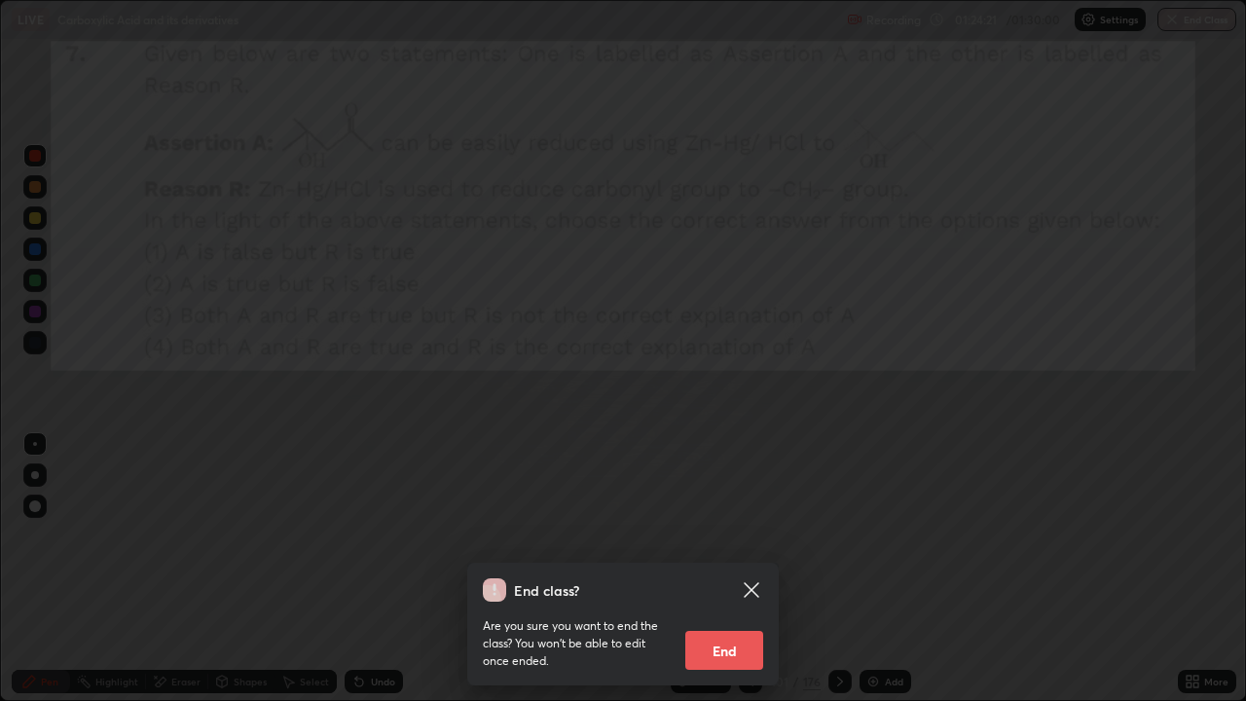
click at [746, 628] on button "End" at bounding box center [725, 650] width 78 height 39
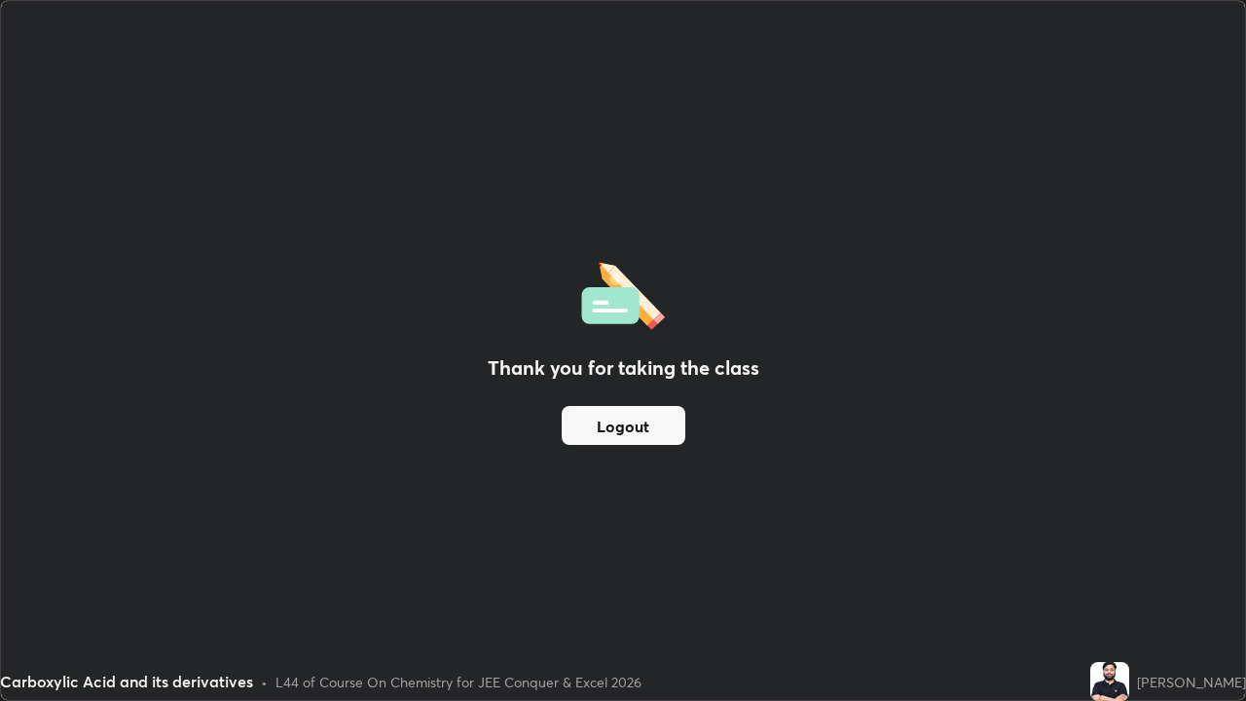
click at [616, 423] on button "Logout" at bounding box center [624, 425] width 124 height 39
